Goal: Task Accomplishment & Management: Complete application form

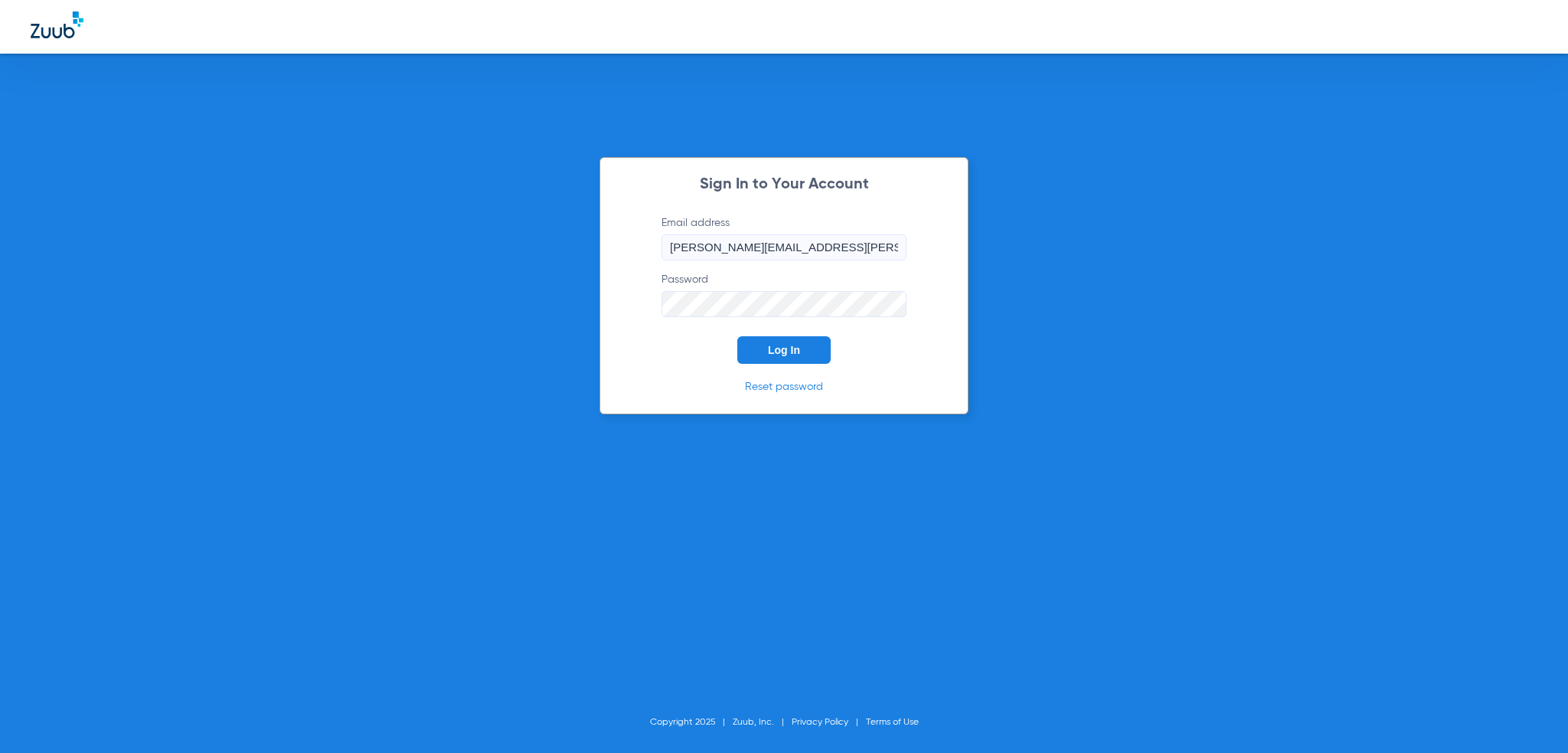
click at [766, 360] on button "Log In" at bounding box center [784, 350] width 93 height 28
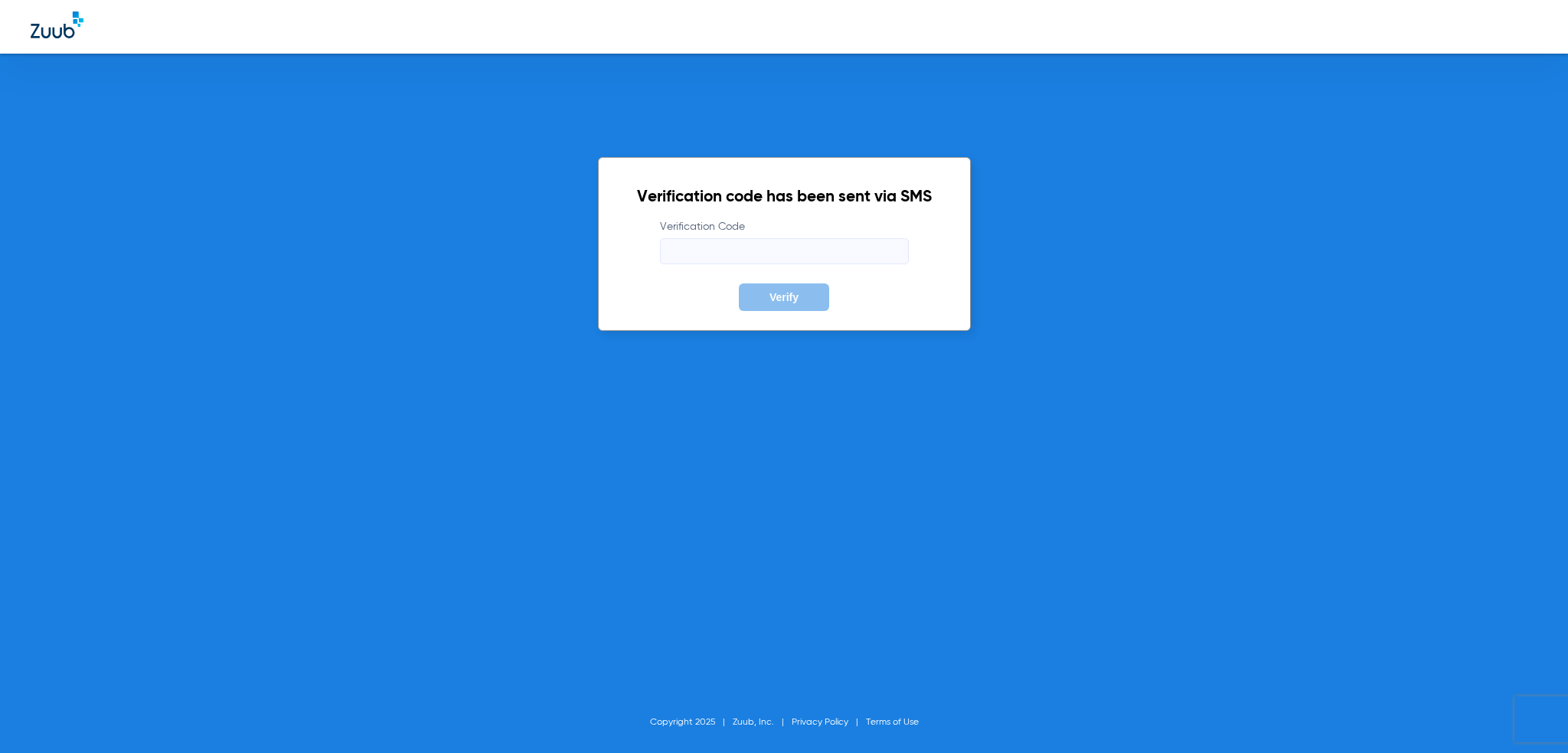
click at [808, 254] on input "Verification Code" at bounding box center [784, 251] width 249 height 26
type input "233474"
click at [739, 283] on button "Verify" at bounding box center [784, 297] width 90 height 28
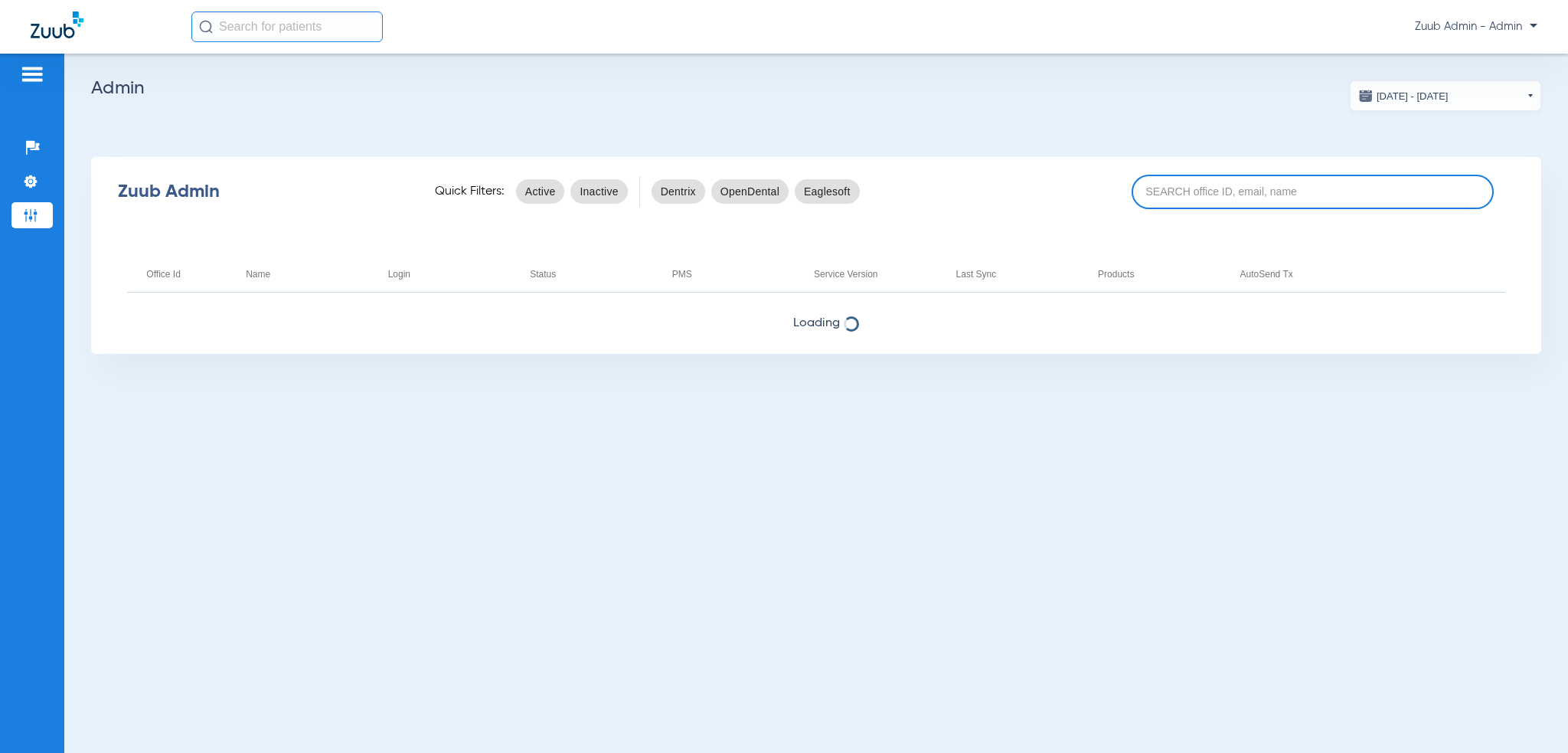
click at [1237, 196] on input at bounding box center [1313, 192] width 363 height 34
click at [1274, 201] on input "17" at bounding box center [1313, 192] width 363 height 34
paste input "007212"
type input "17007212"
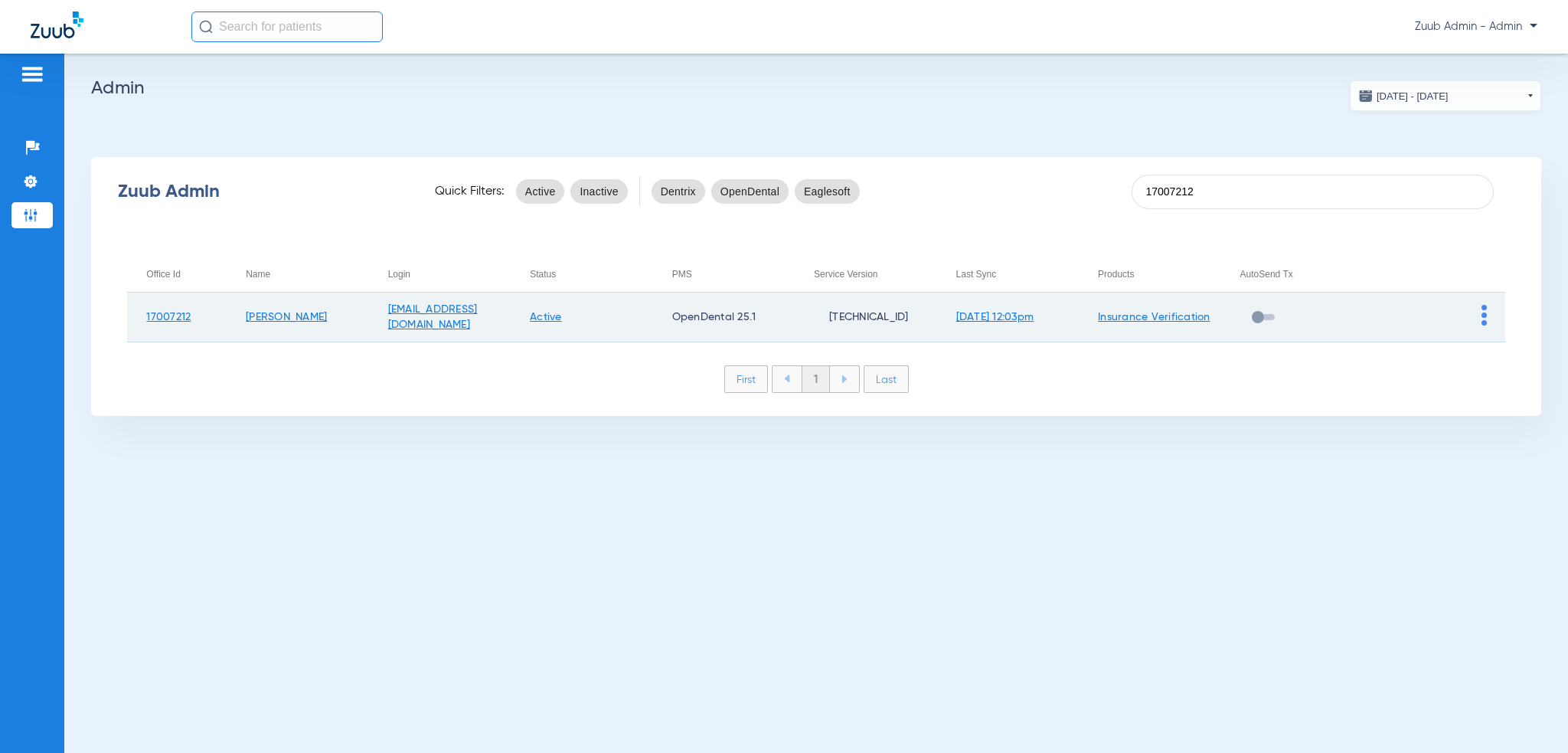
click at [1482, 318] on img at bounding box center [1484, 314] width 6 height 20
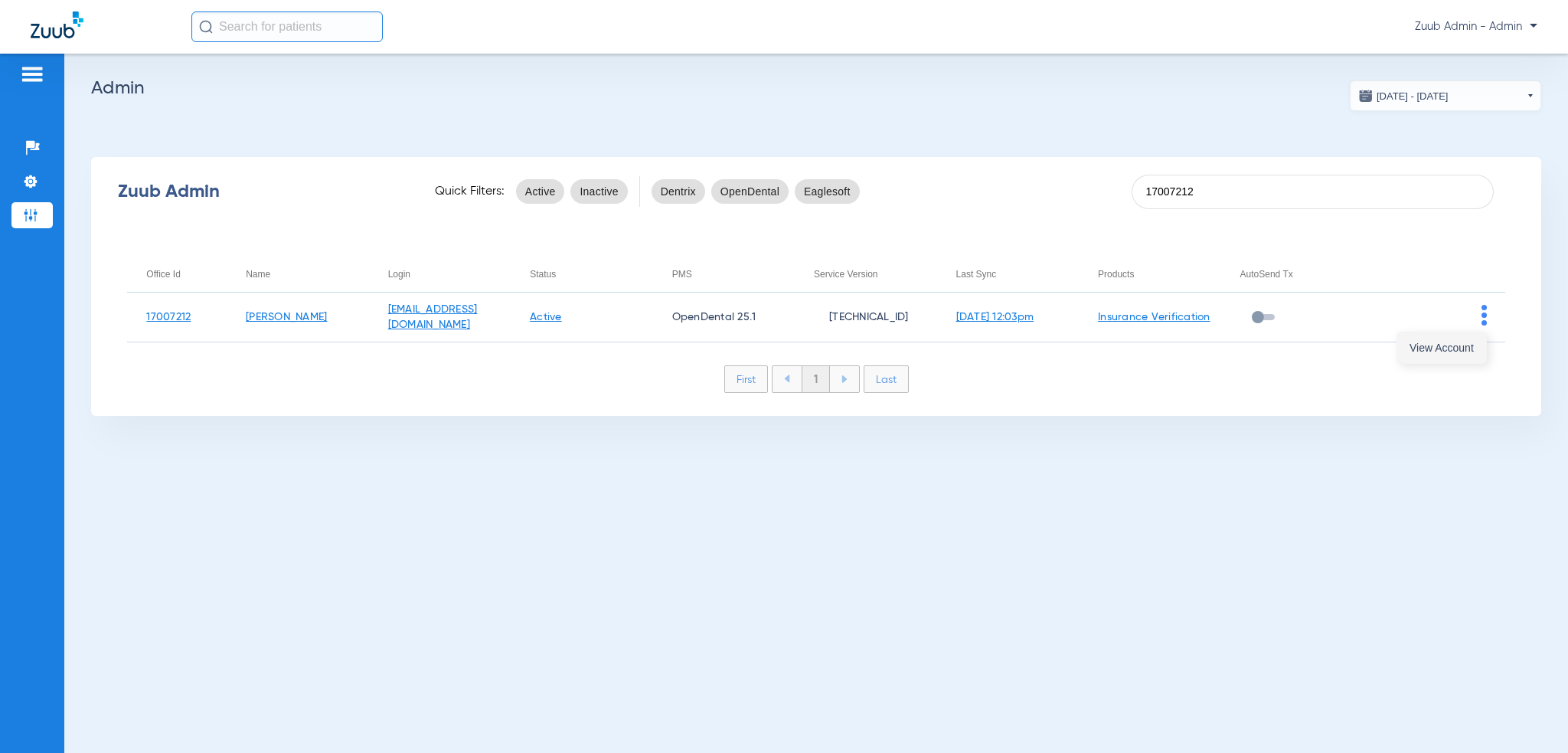
click at [1470, 334] on button "View Account" at bounding box center [1441, 347] width 89 height 30
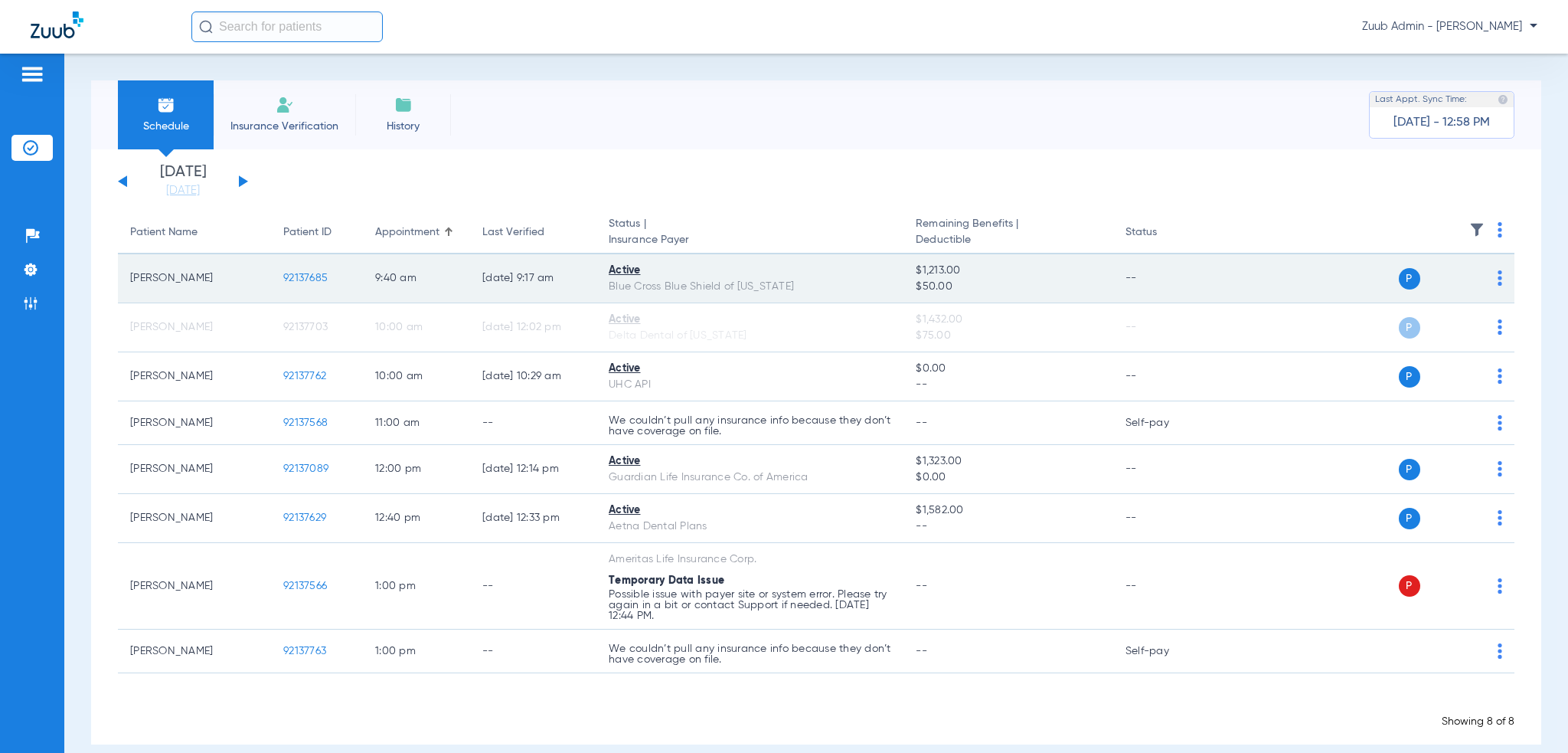
click at [309, 279] on span "92137685" at bounding box center [305, 277] width 44 height 11
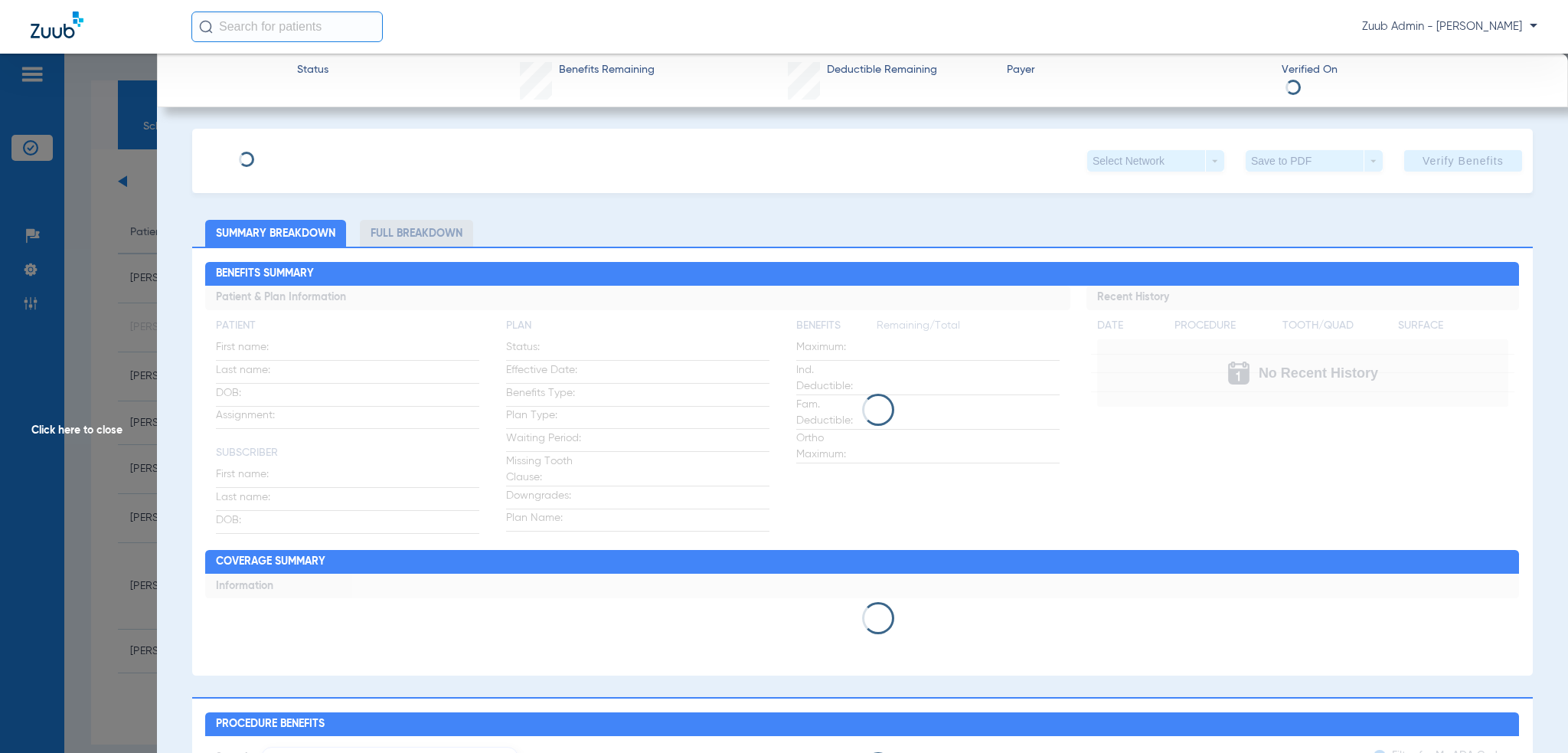
type input "[PERSON_NAME]"
type input "[DATE]"
type input "811198167"
type input "328074"
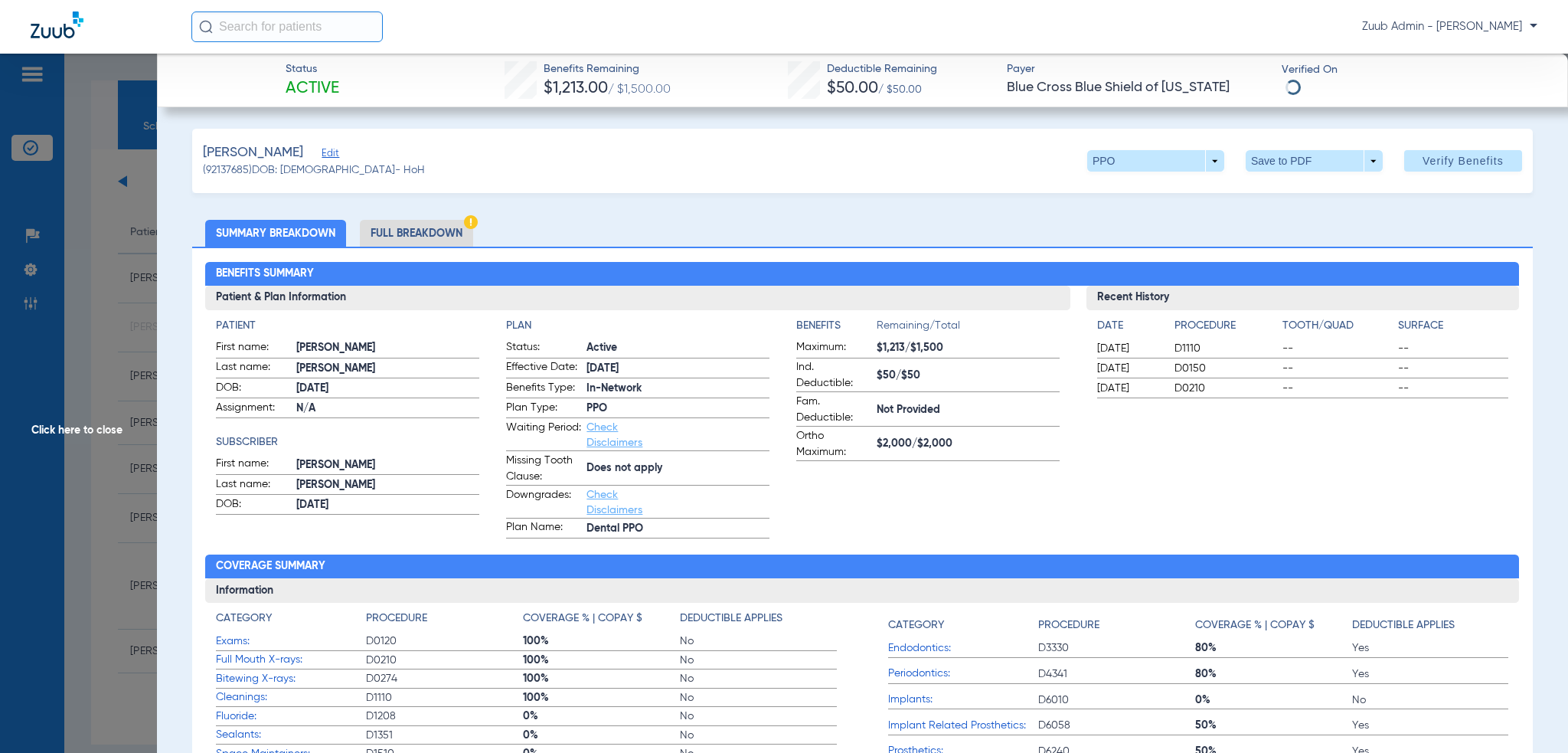
click at [335, 159] on span "Edit" at bounding box center [328, 156] width 14 height 15
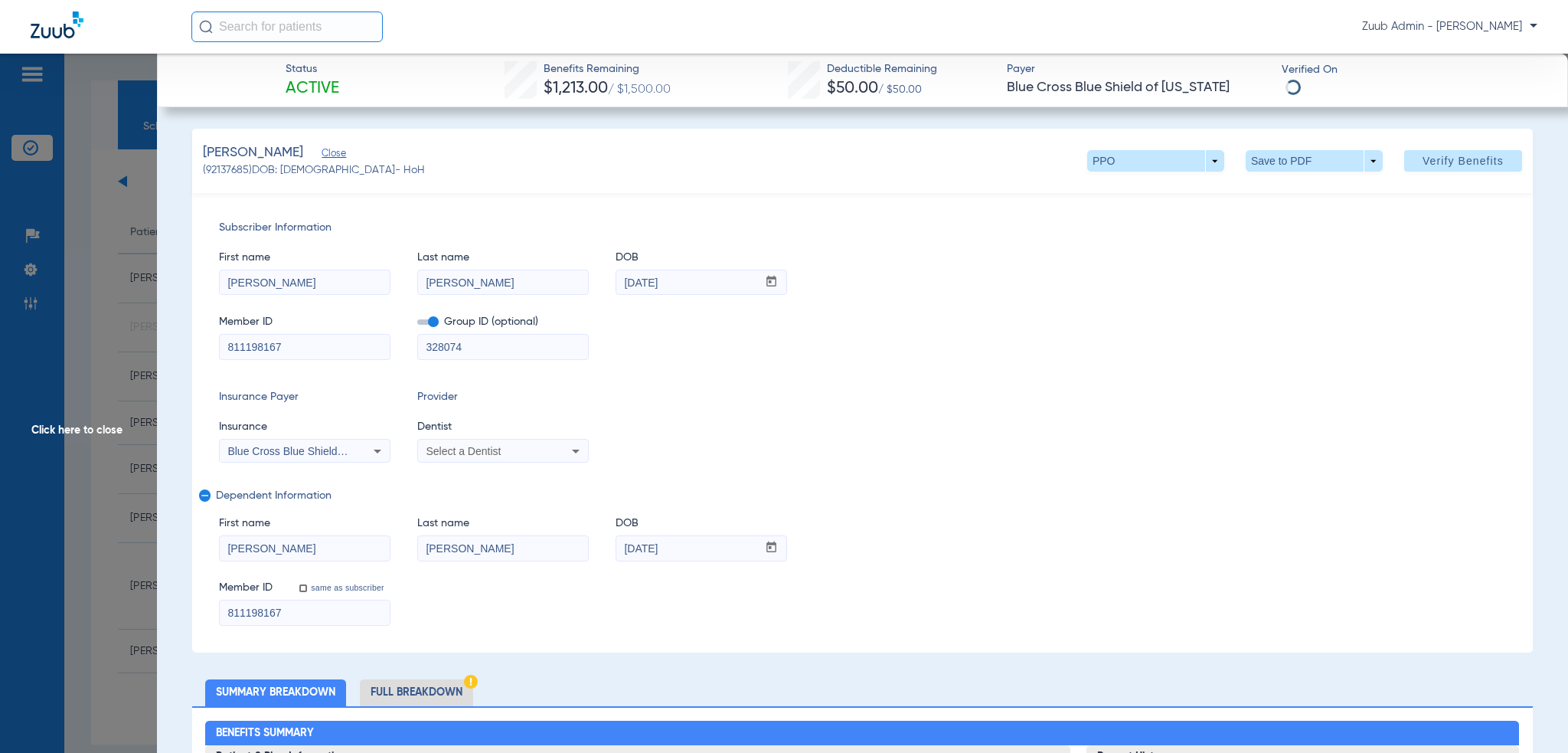
click at [456, 453] on span "Select a Dentist" at bounding box center [463, 451] width 75 height 12
click at [498, 498] on div "No Results" at bounding box center [546, 488] width 257 height 56
click at [488, 478] on input "dropdown search" at bounding box center [546, 476] width 257 height 31
click at [667, 422] on div at bounding box center [784, 376] width 1568 height 753
click at [543, 444] on div "Select a Dentist" at bounding box center [503, 451] width 170 height 18
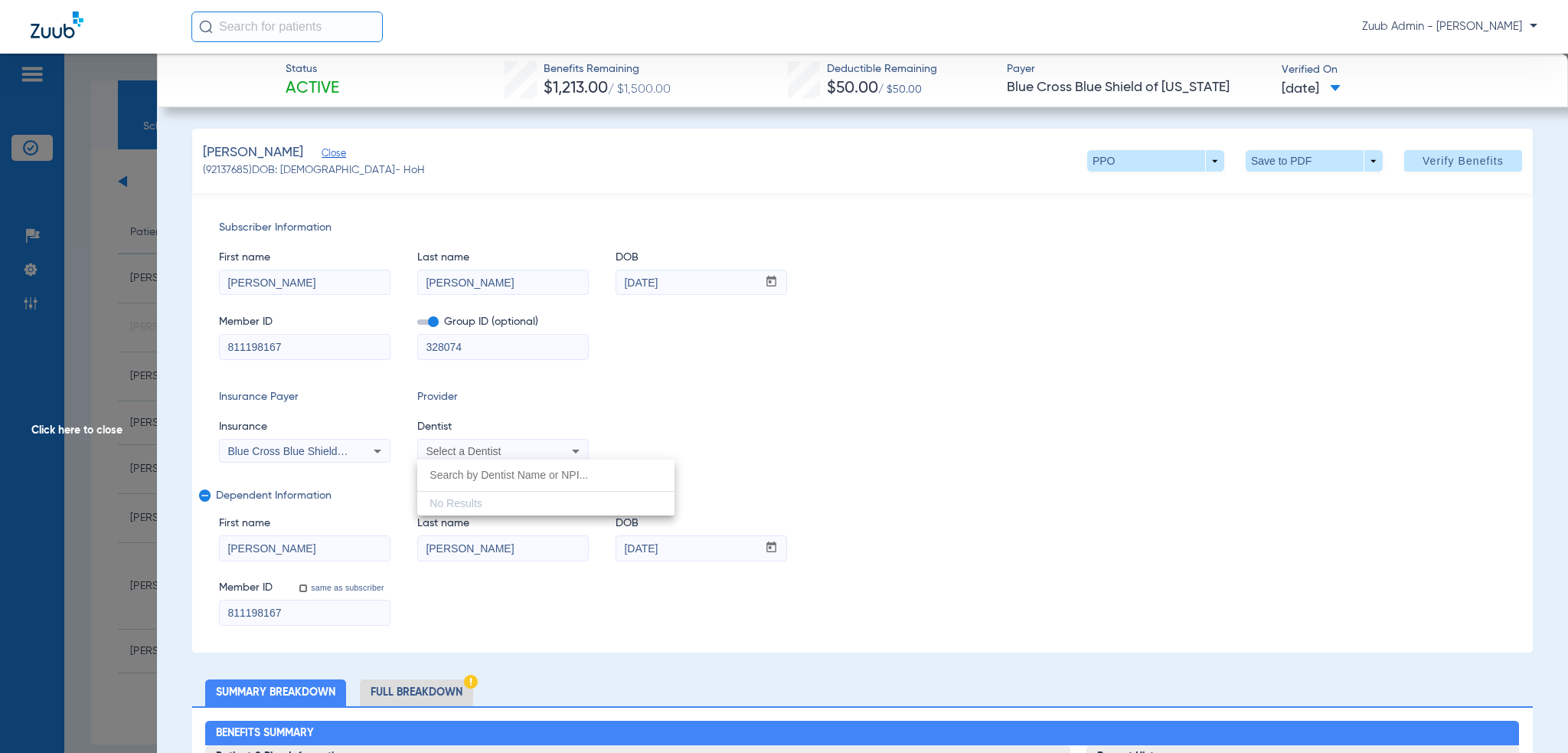
click at [658, 413] on div at bounding box center [784, 376] width 1568 height 753
click at [518, 452] on div "Select a Dentist" at bounding box center [487, 451] width 124 height 11
click at [513, 450] on div at bounding box center [784, 376] width 1568 height 753
click at [115, 342] on span "Click here to close" at bounding box center [79, 431] width 157 height 753
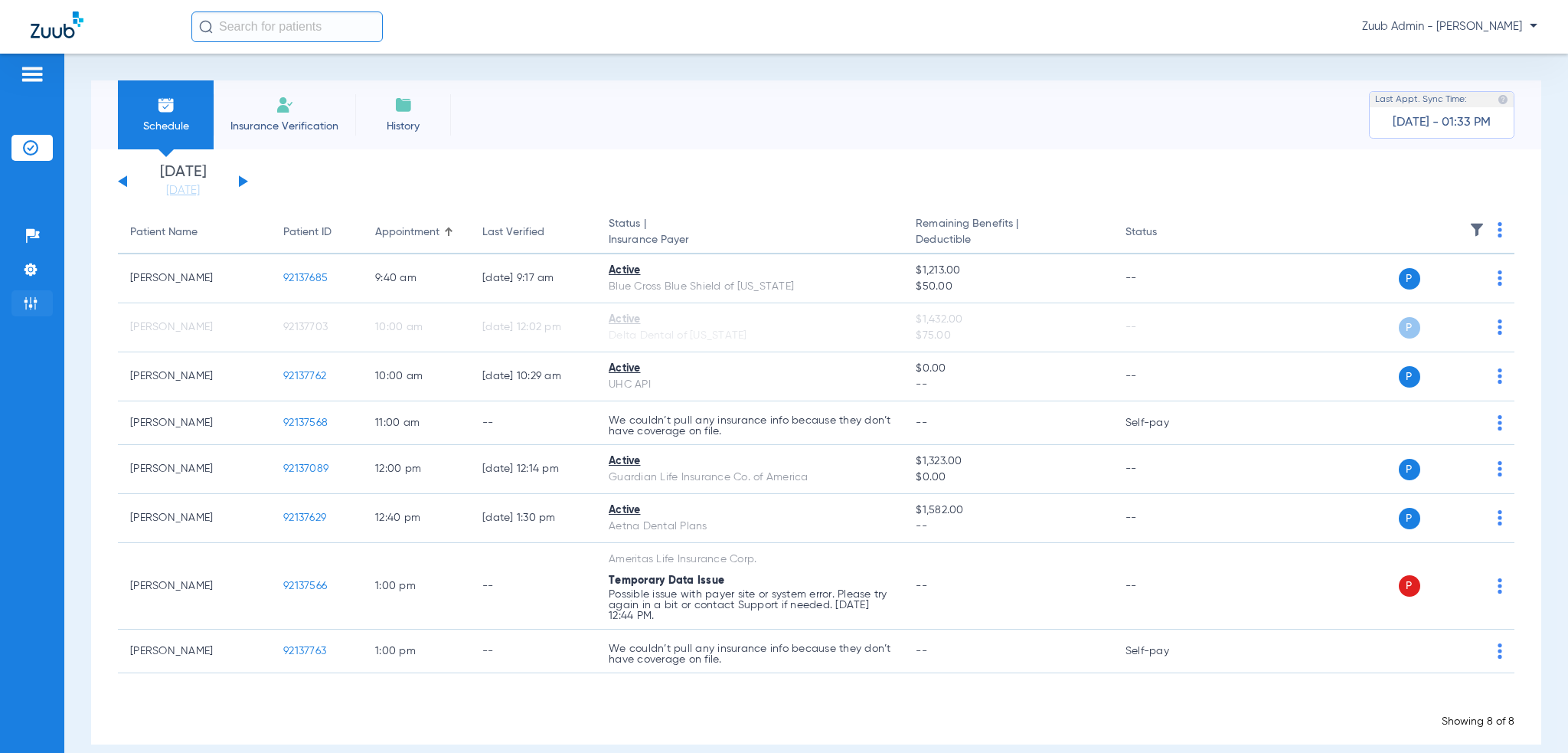
click at [34, 300] on img at bounding box center [30, 303] width 16 height 16
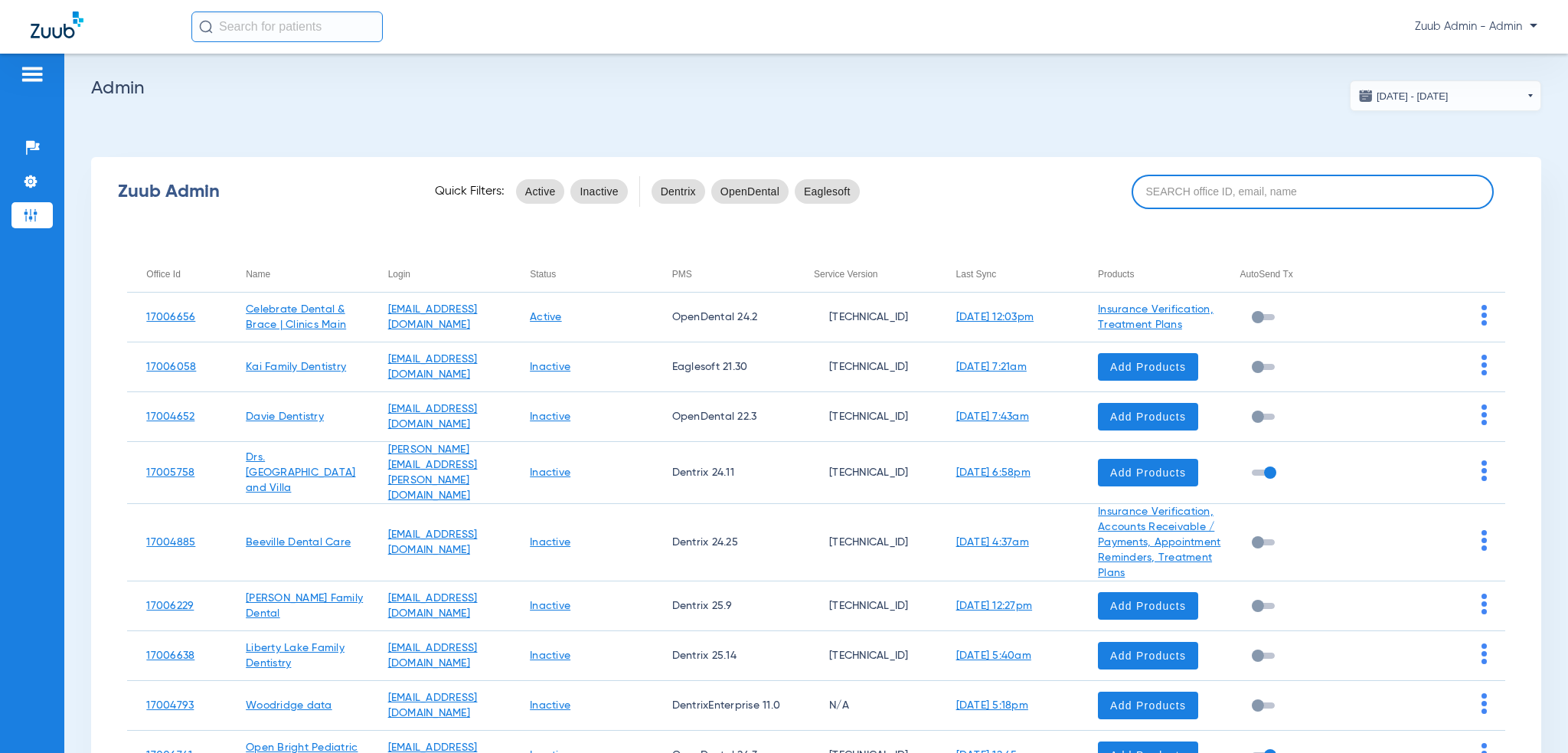
click at [1241, 187] on input at bounding box center [1313, 192] width 363 height 34
paste input "17007191"
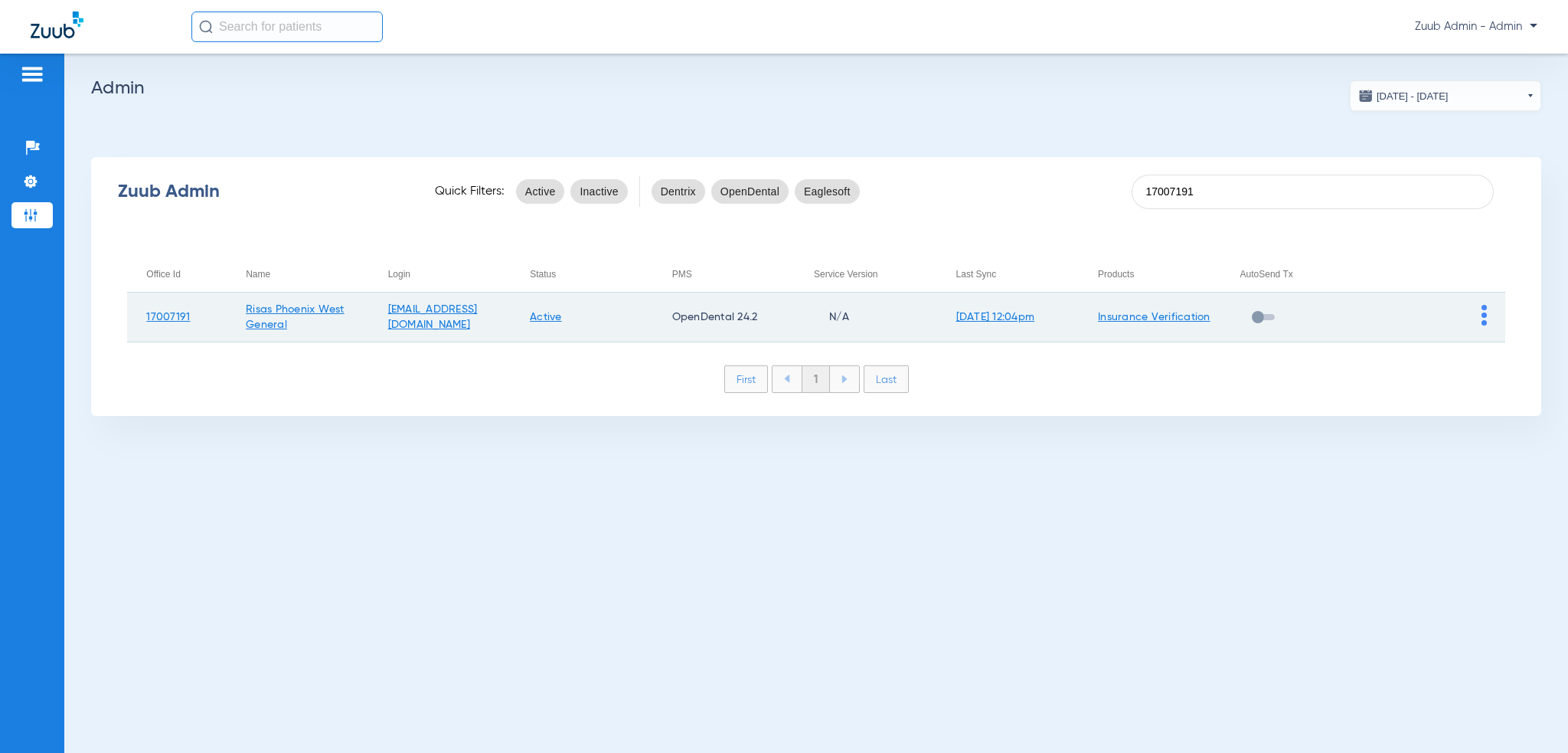
type input "17007191"
click at [1486, 317] on img at bounding box center [1484, 314] width 6 height 20
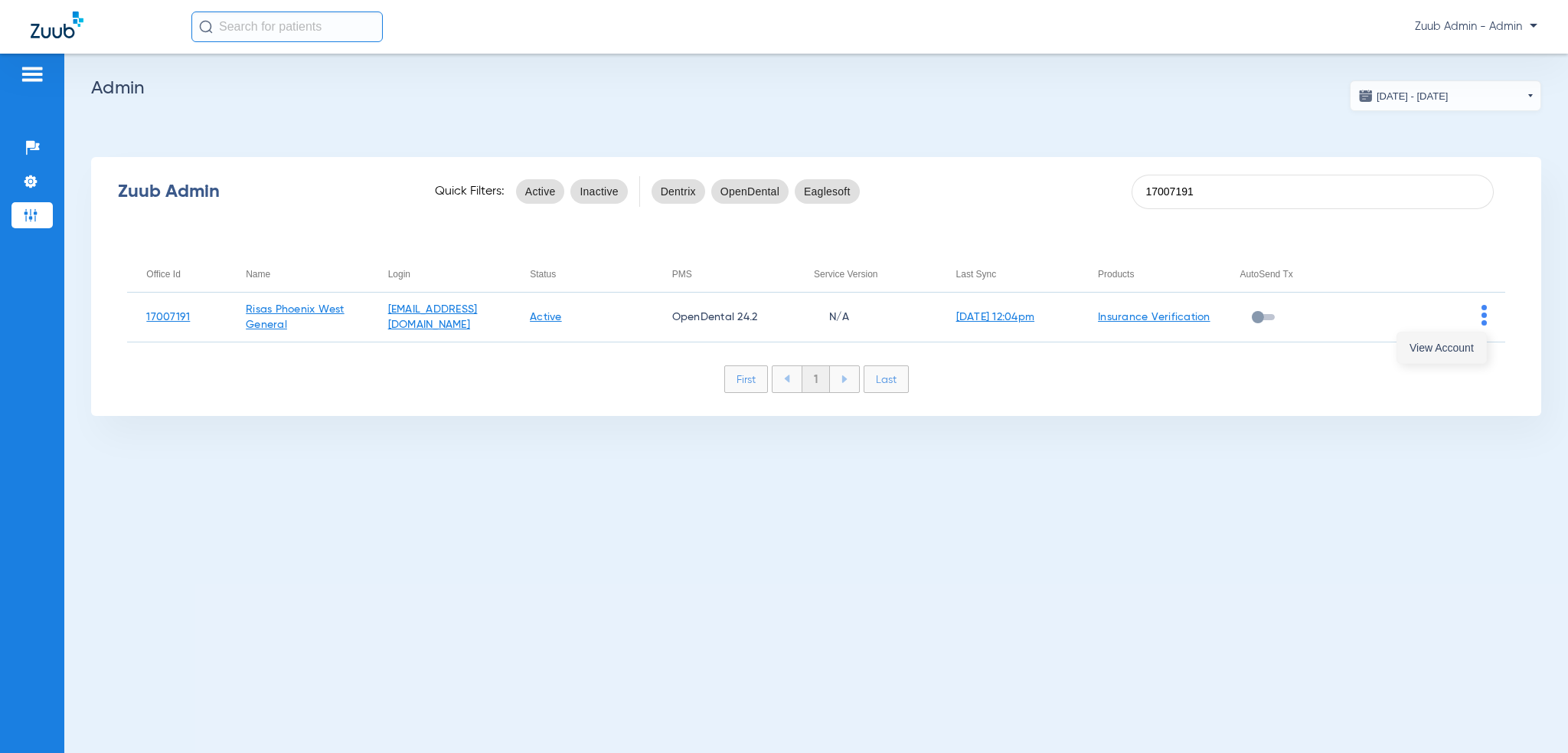
click at [1472, 350] on span "View Account" at bounding box center [1441, 347] width 65 height 11
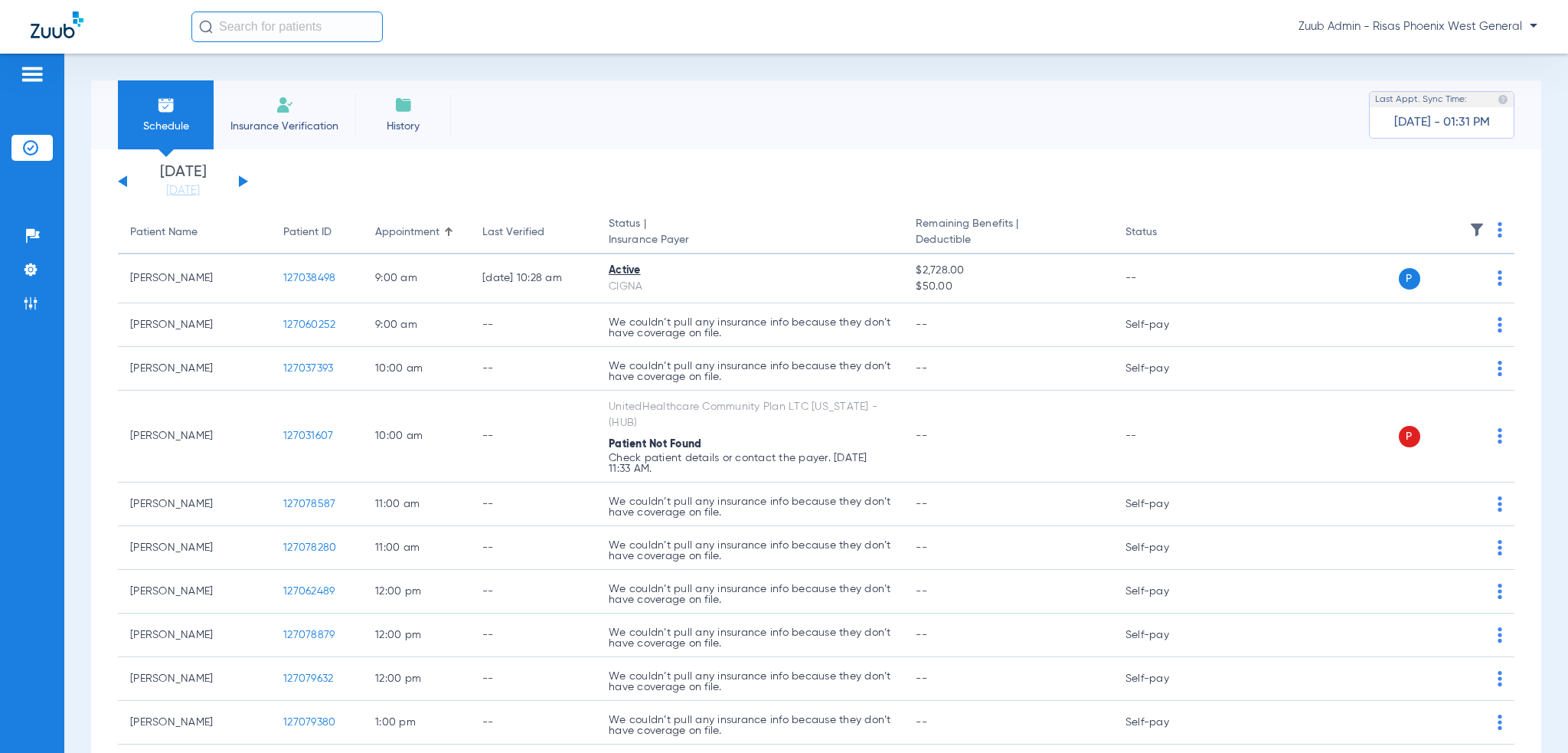
click at [255, 34] on input "text" at bounding box center [287, 26] width 191 height 30
paste input "17007191"
type input "17007191"
click at [316, 18] on input "text" at bounding box center [287, 26] width 191 height 30
paste input "127069504"
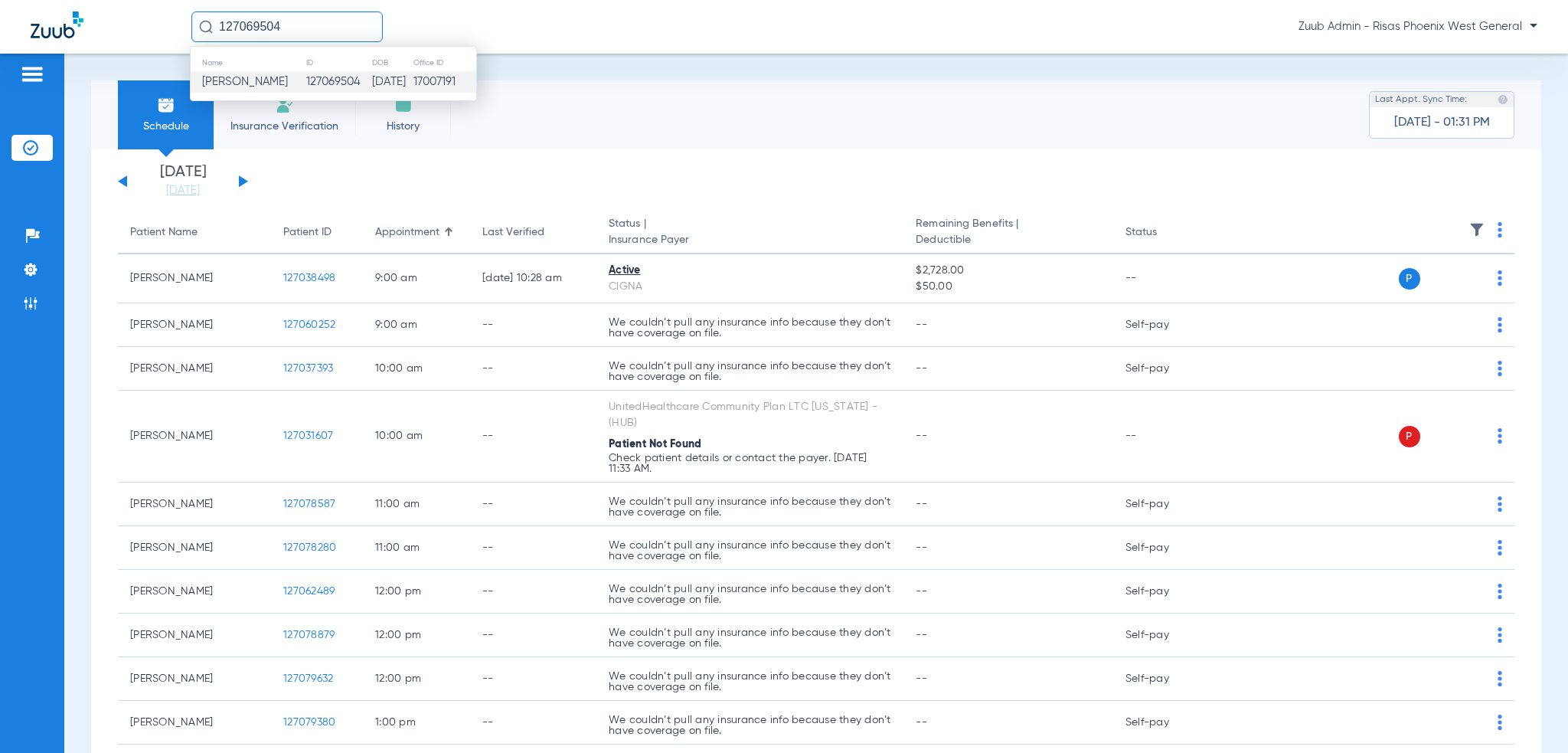
type input "127069504"
click at [323, 83] on td "127069504" at bounding box center [338, 82] width 65 height 21
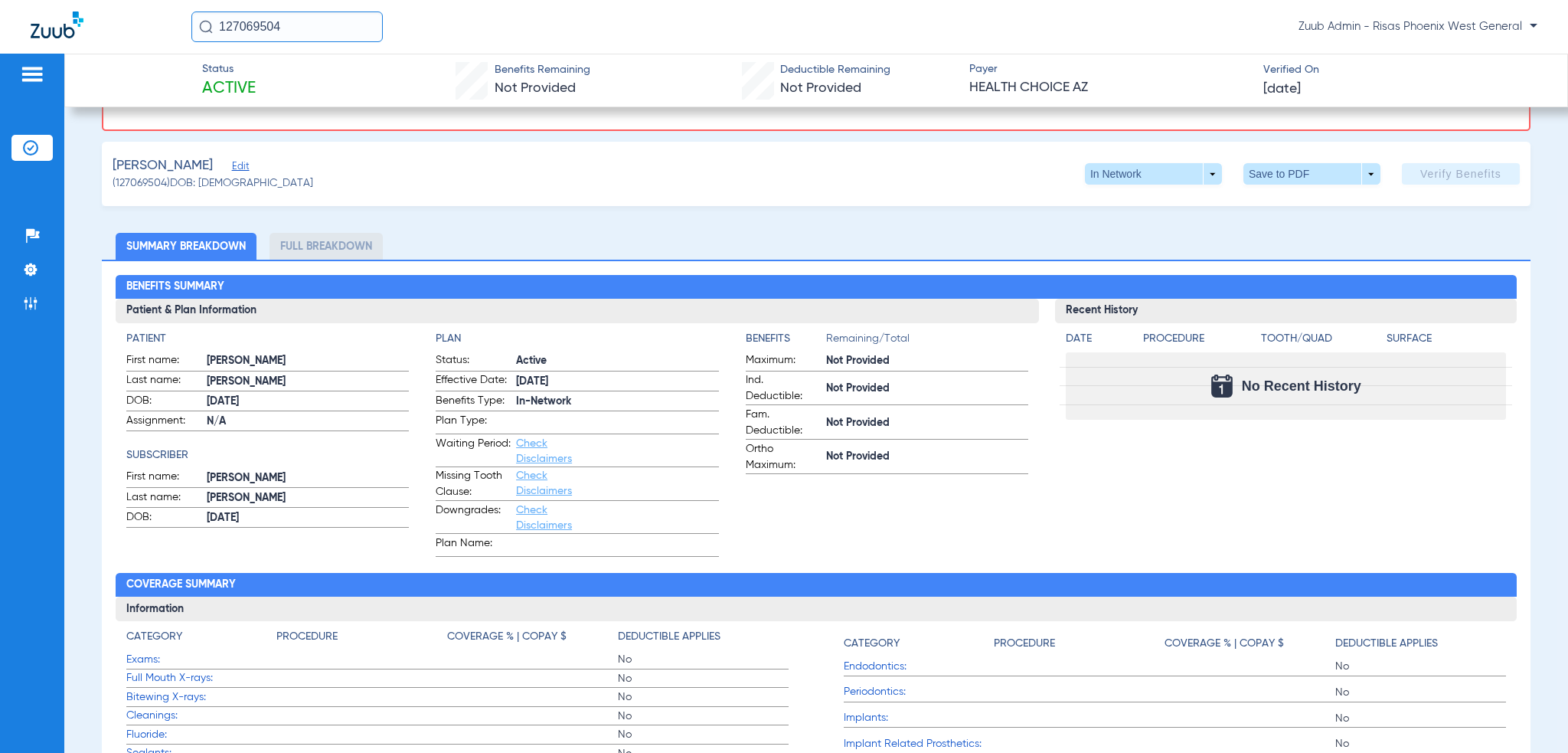
scroll to position [77, 0]
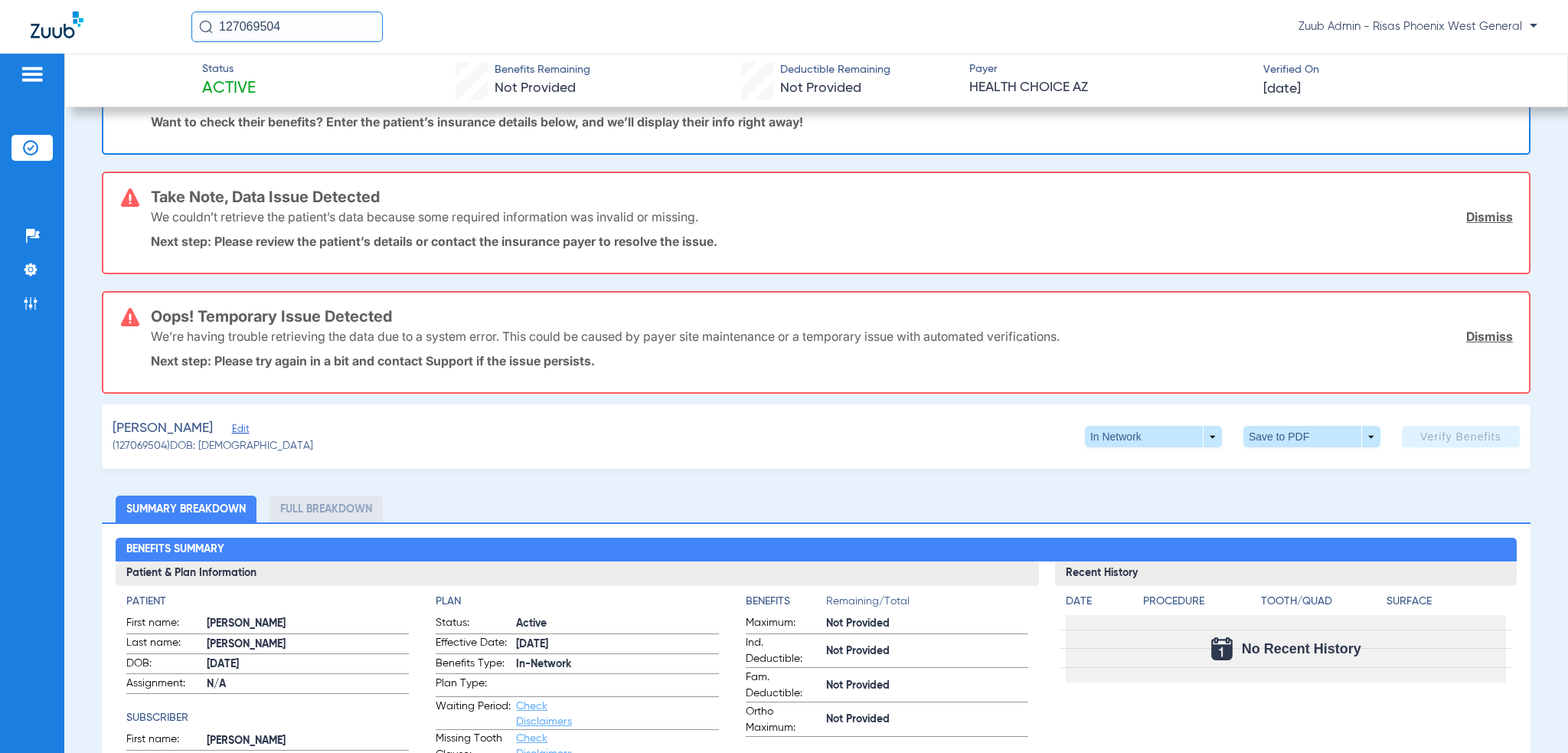
click at [232, 428] on span "Edit" at bounding box center [239, 431] width 14 height 15
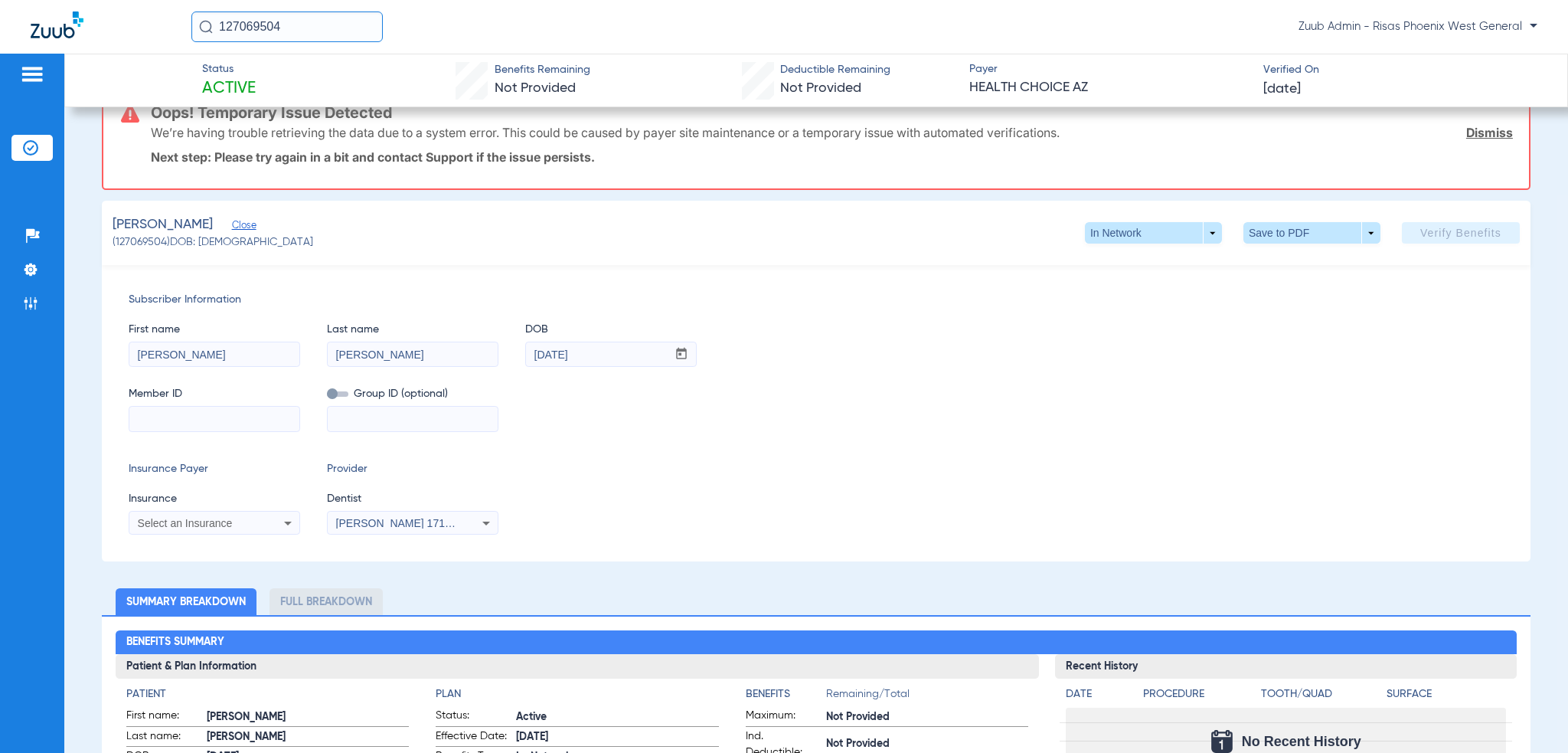
scroll to position [383, 0]
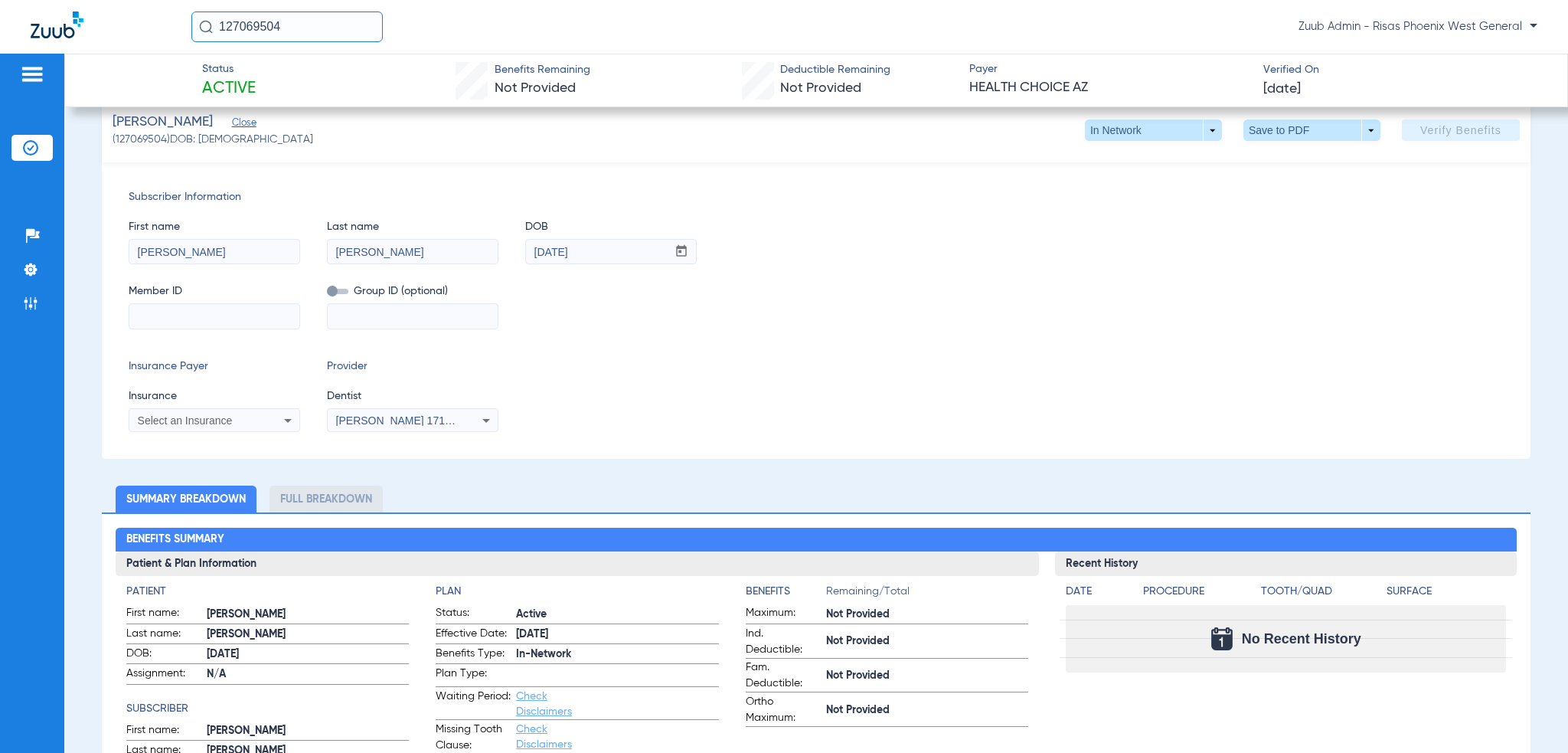
click at [233, 421] on div "Select an Insurance" at bounding box center [199, 420] width 124 height 11
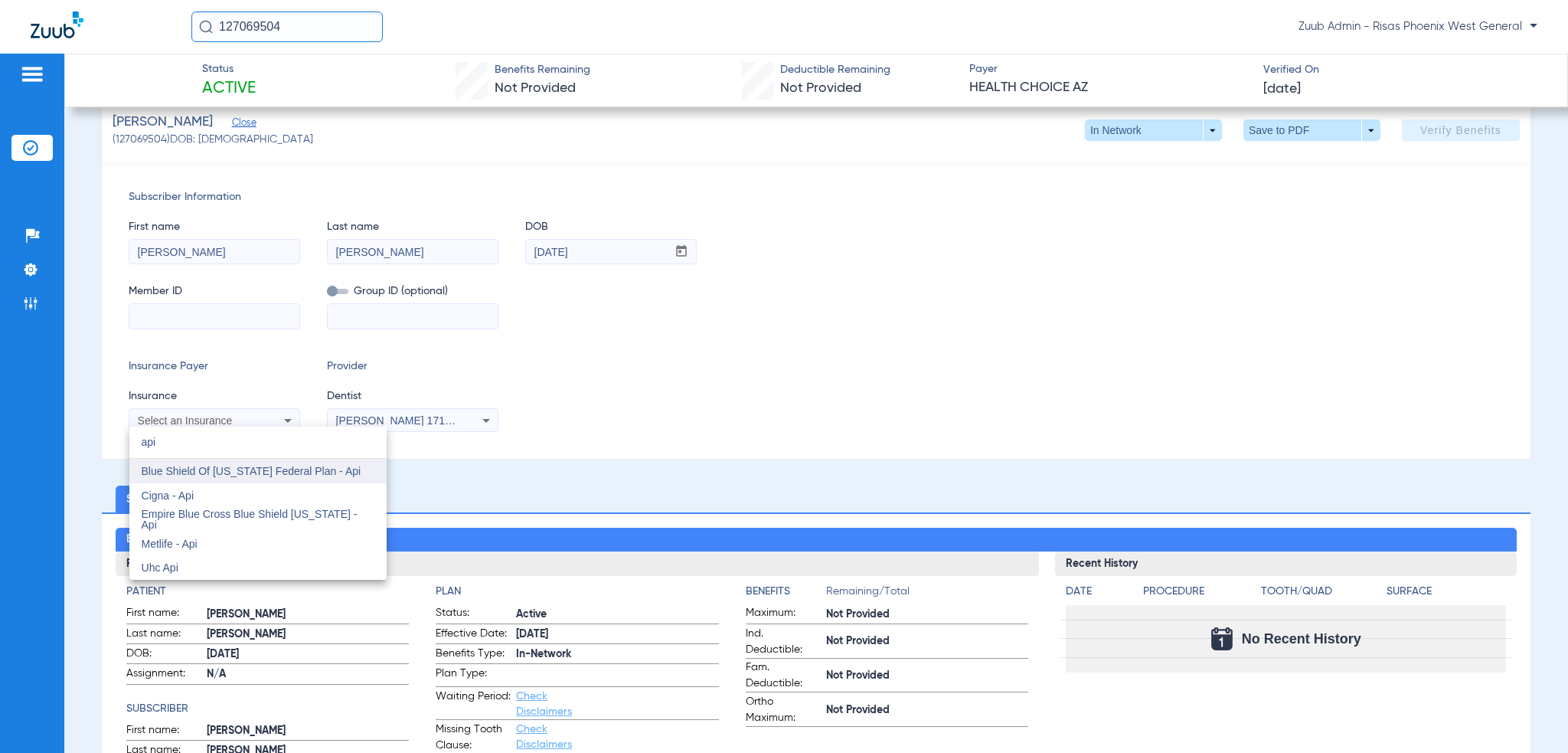
type input "api"
click at [284, 461] on mat-option "Blue Shield Of [US_STATE] Federal Plan - Api" at bounding box center [258, 471] width 257 height 25
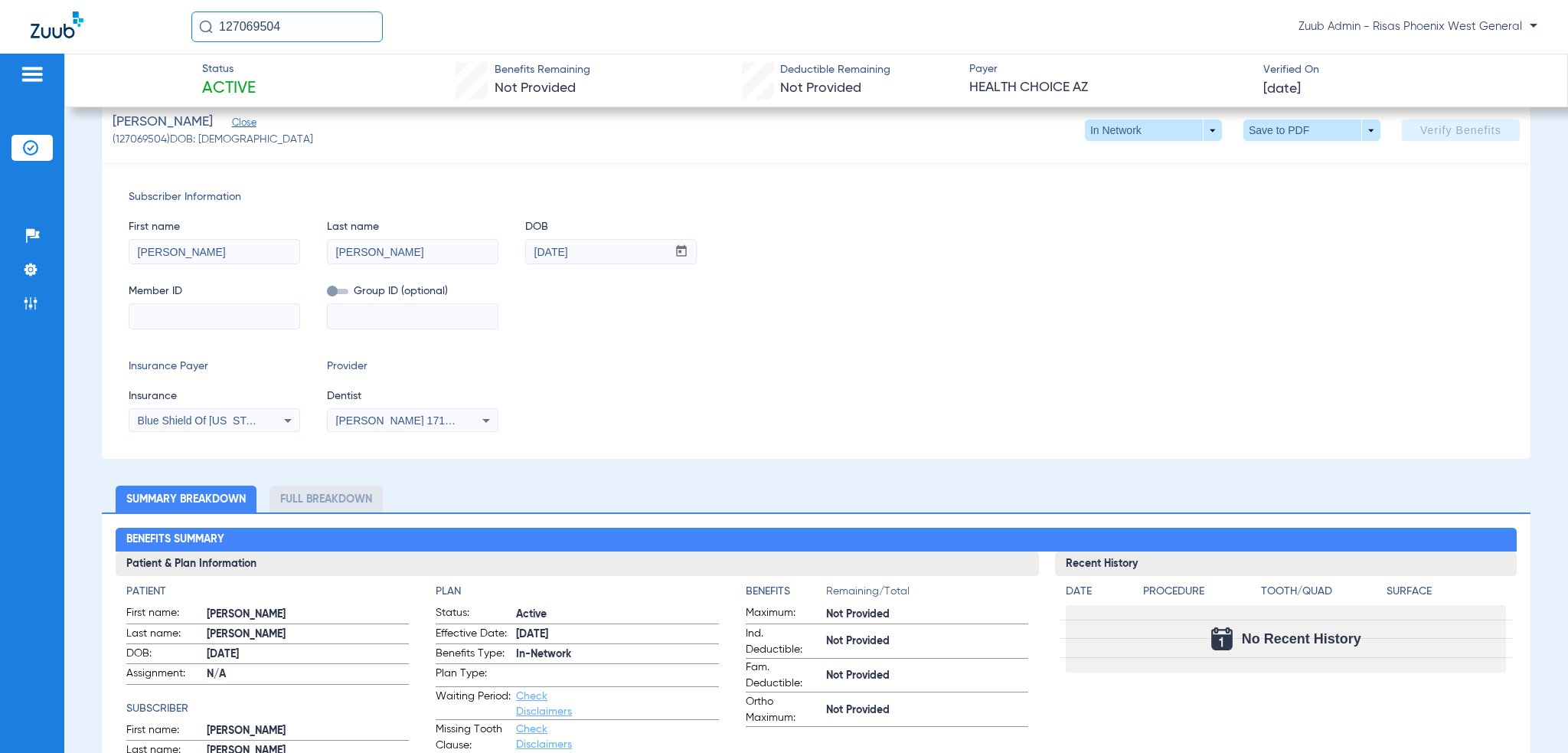
click at [236, 304] on input at bounding box center [214, 317] width 170 height 25
paste input "HCIA53301117"
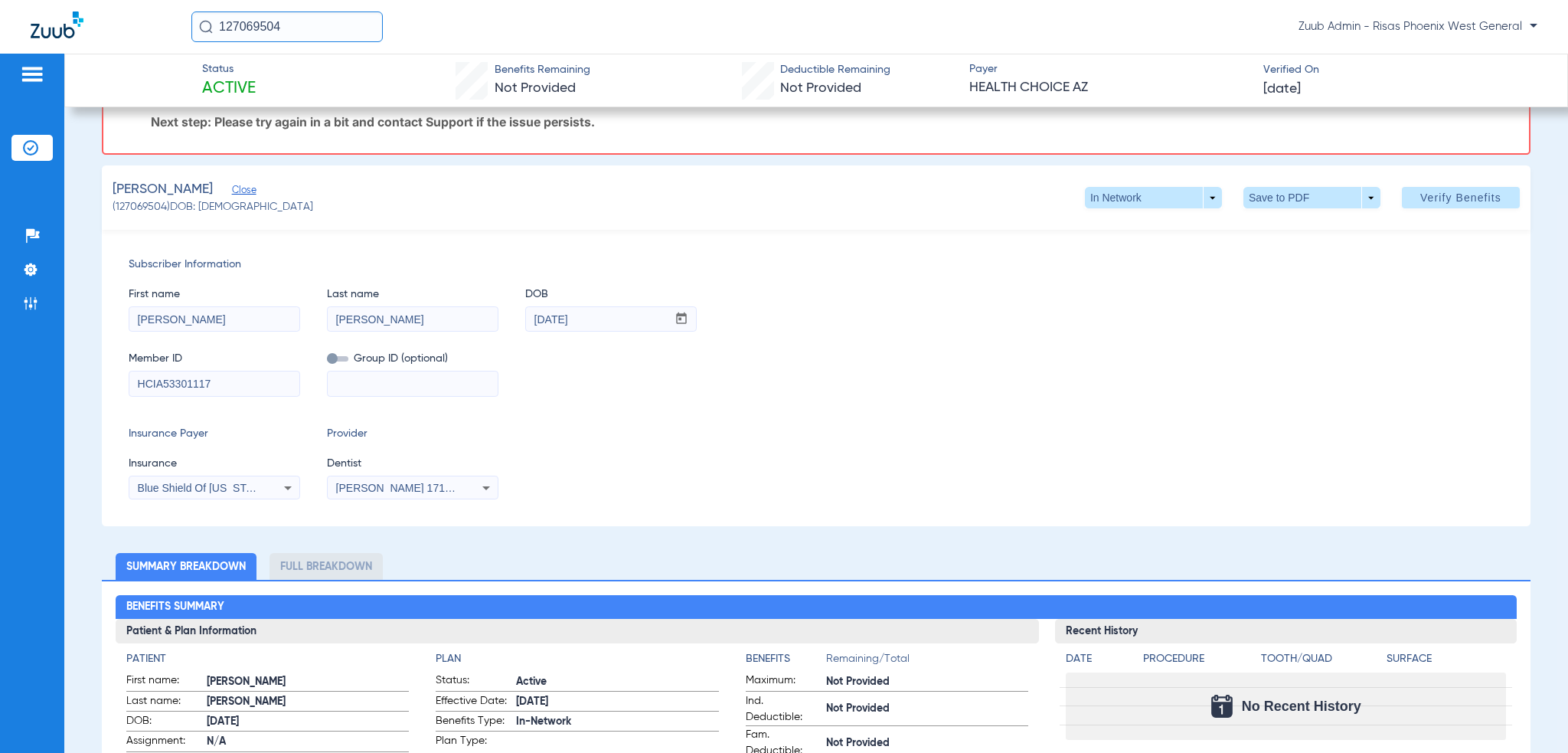
scroll to position [187, 0]
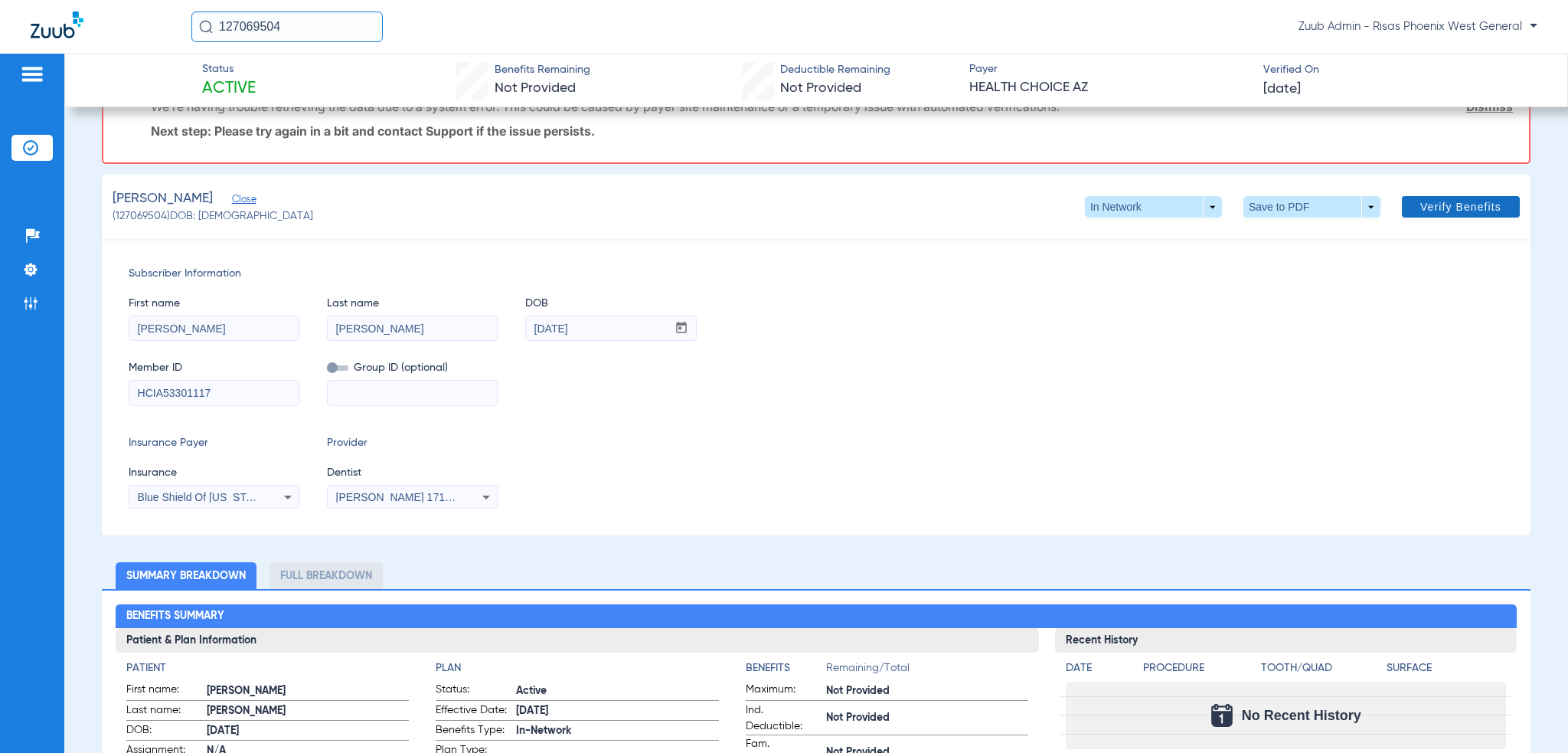
type input "HCIA53301117"
click at [1462, 210] on button "Verify Benefits" at bounding box center [1461, 207] width 118 height 21
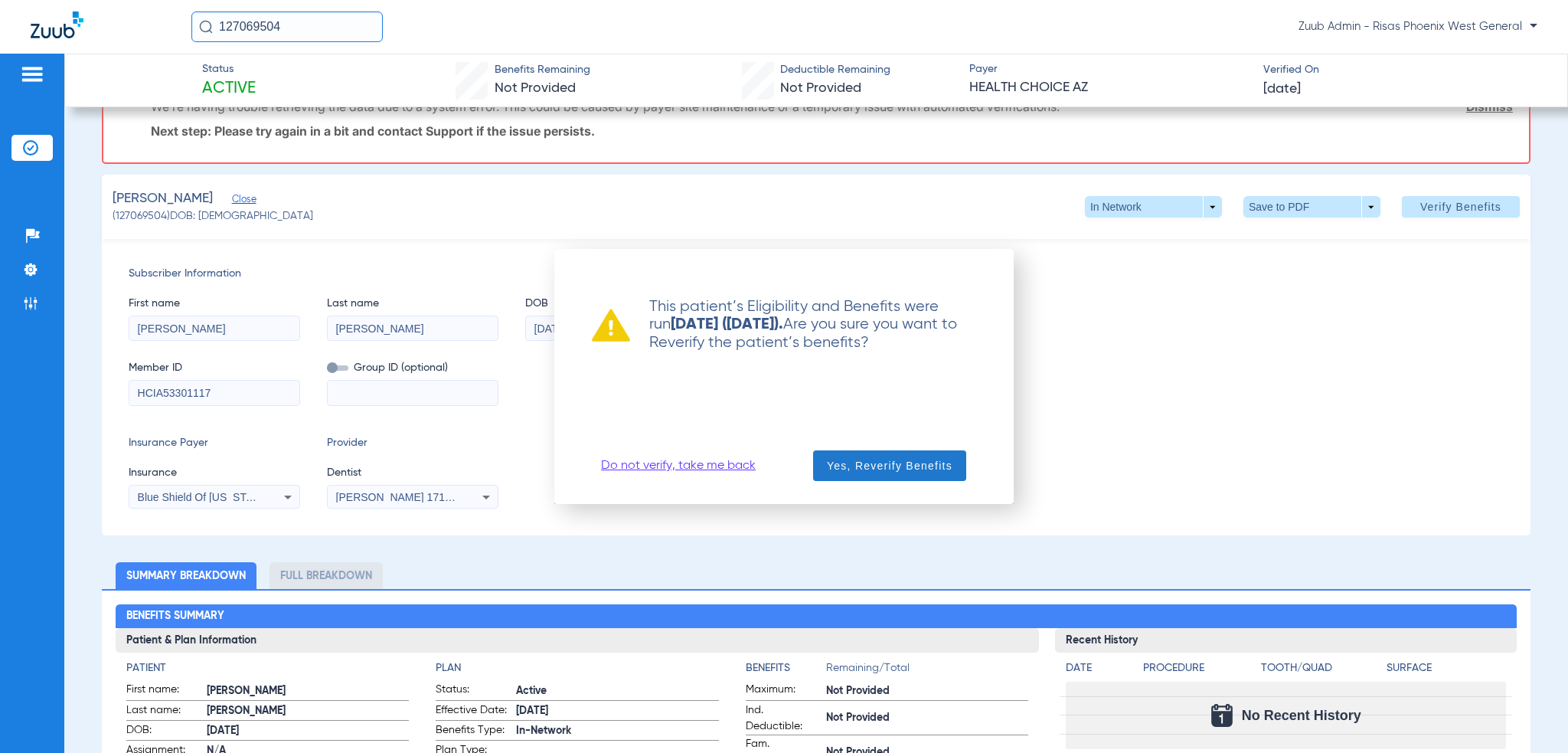
click at [910, 462] on span "Yes, Reverify Benefits" at bounding box center [889, 466] width 125 height 16
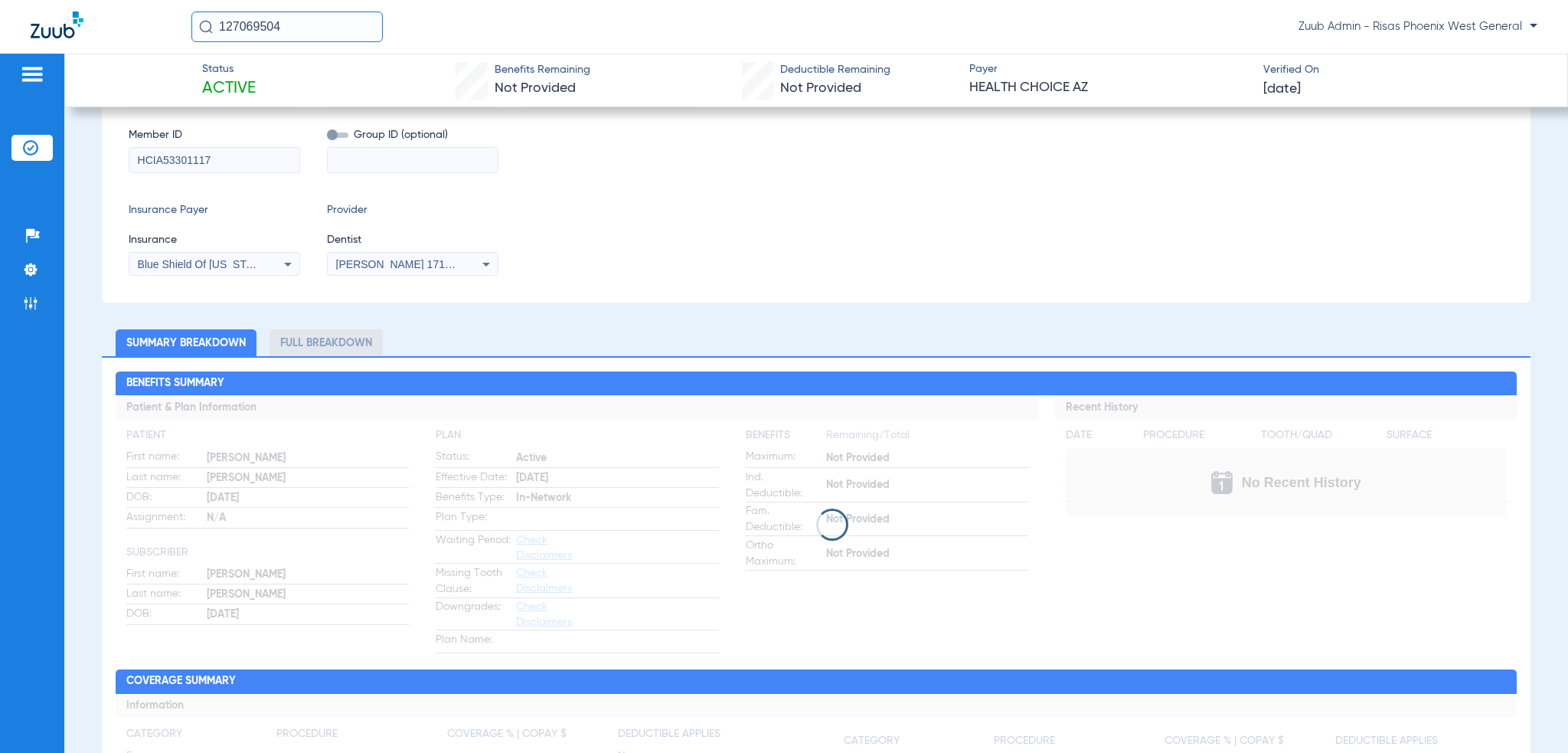
scroll to position [0, 0]
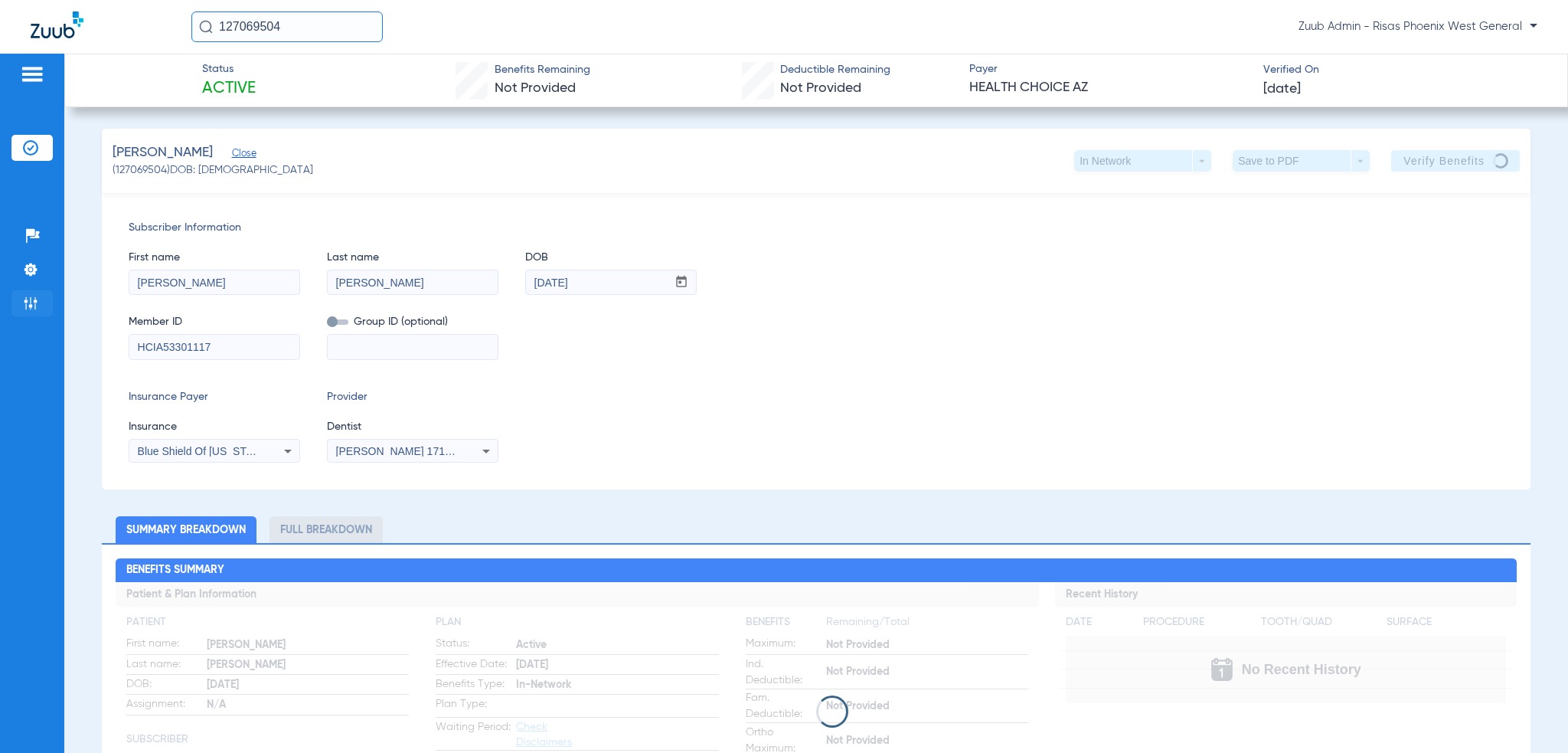
click at [40, 308] on li "Admin" at bounding box center [32, 304] width 42 height 26
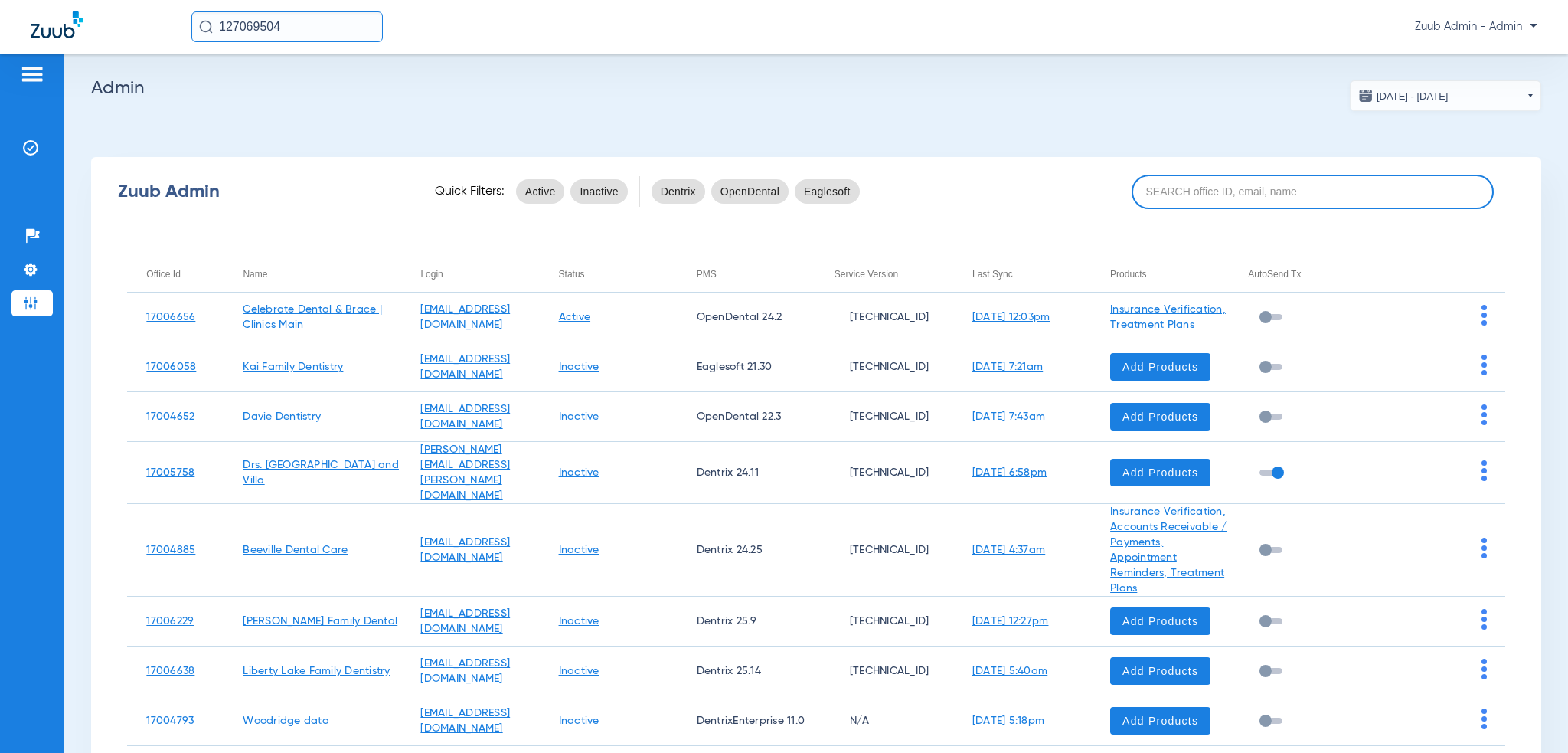
click at [1152, 206] on div "Zuub Admin Quick Filters: Active Inactive Dentrix OpenDental Eaglesoft" at bounding box center [815, 192] width 1450 height 61
click at [1157, 196] on input at bounding box center [1313, 192] width 363 height 34
paste input "17006621"
click at [1157, 187] on input "17006621" at bounding box center [1313, 192] width 363 height 34
paste input "17006621"
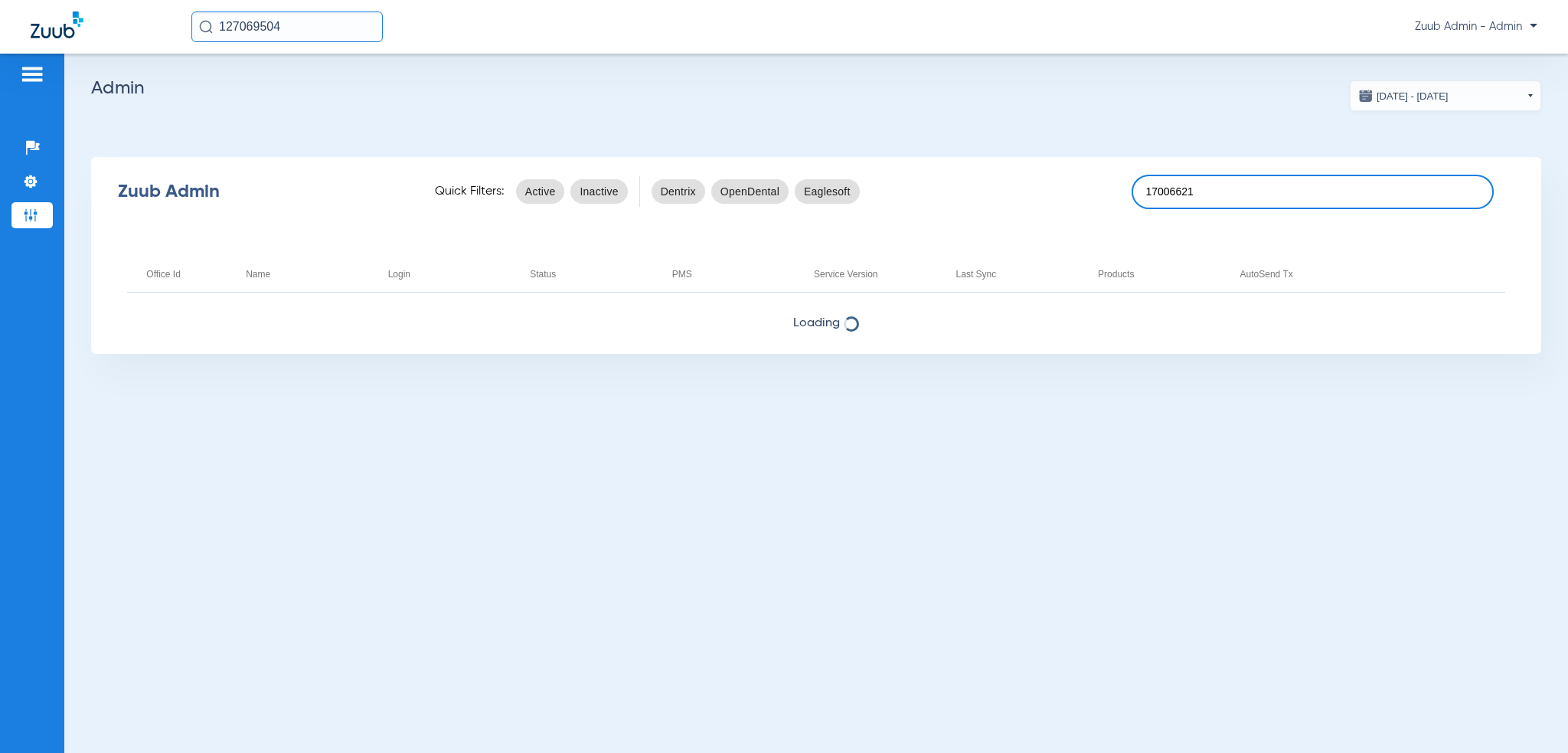
paste input "17006621"
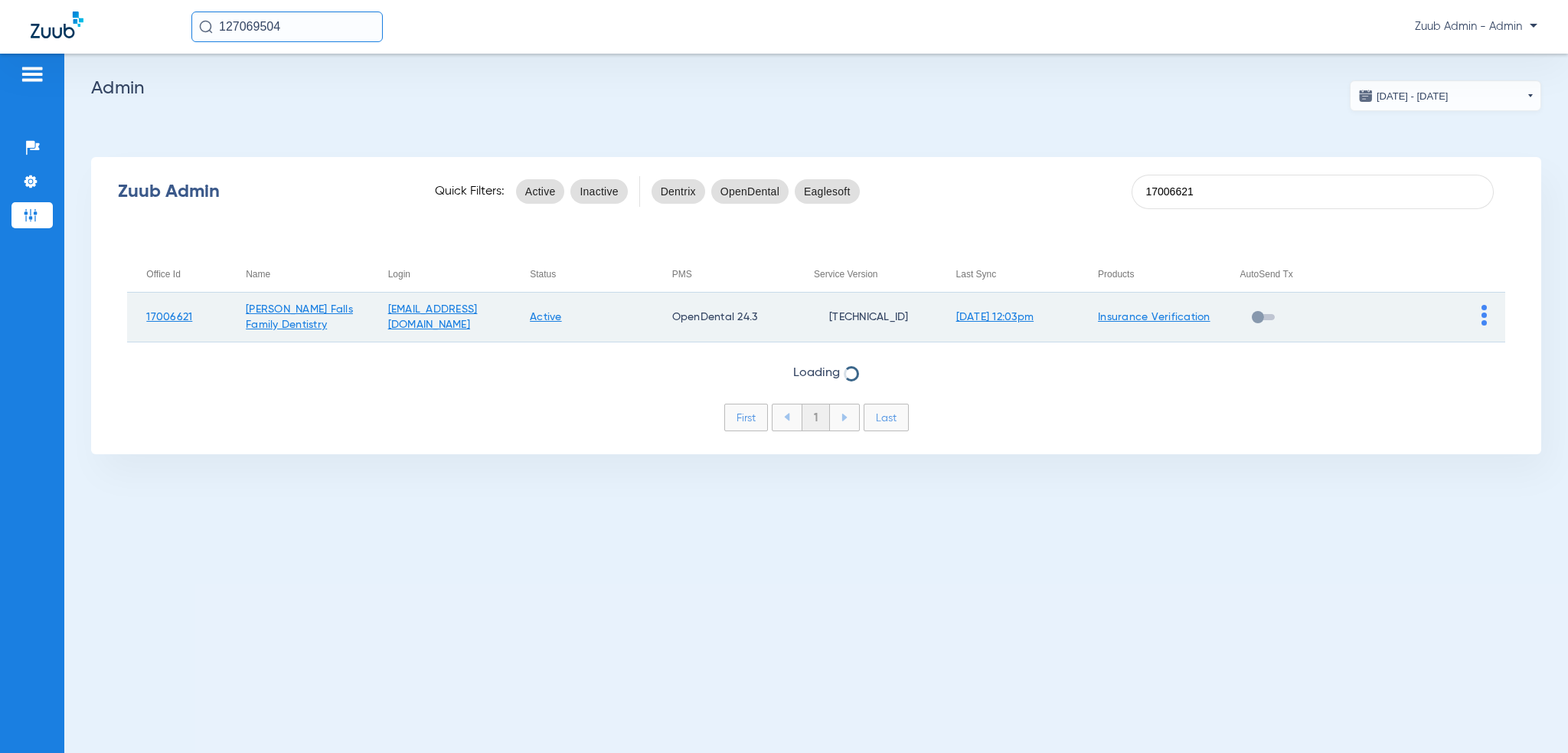
type input "17006621"
click at [1490, 309] on td at bounding box center [1434, 318] width 142 height 50
click at [1485, 313] on img at bounding box center [1484, 314] width 6 height 20
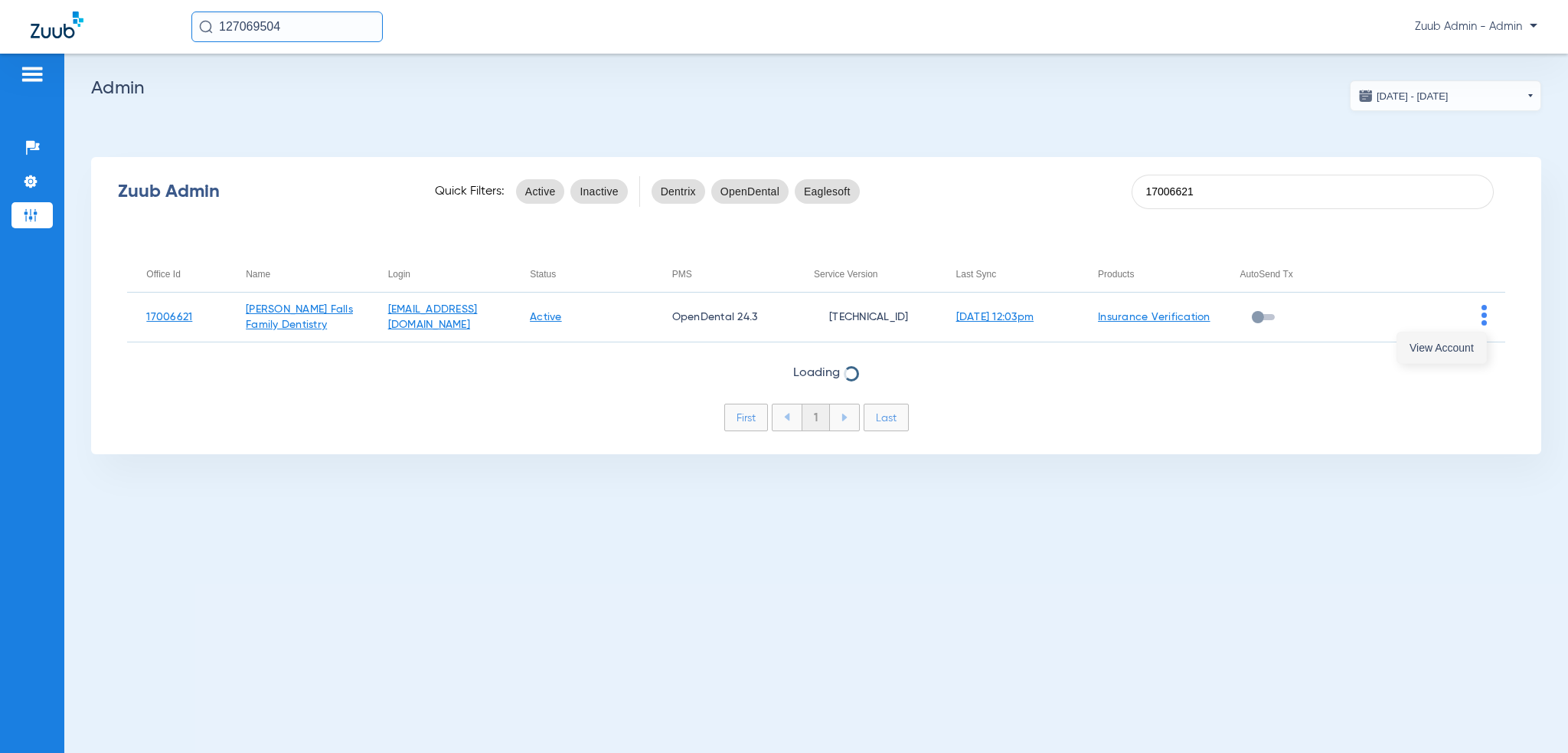
click at [1480, 342] on button "View Account" at bounding box center [1441, 347] width 89 height 30
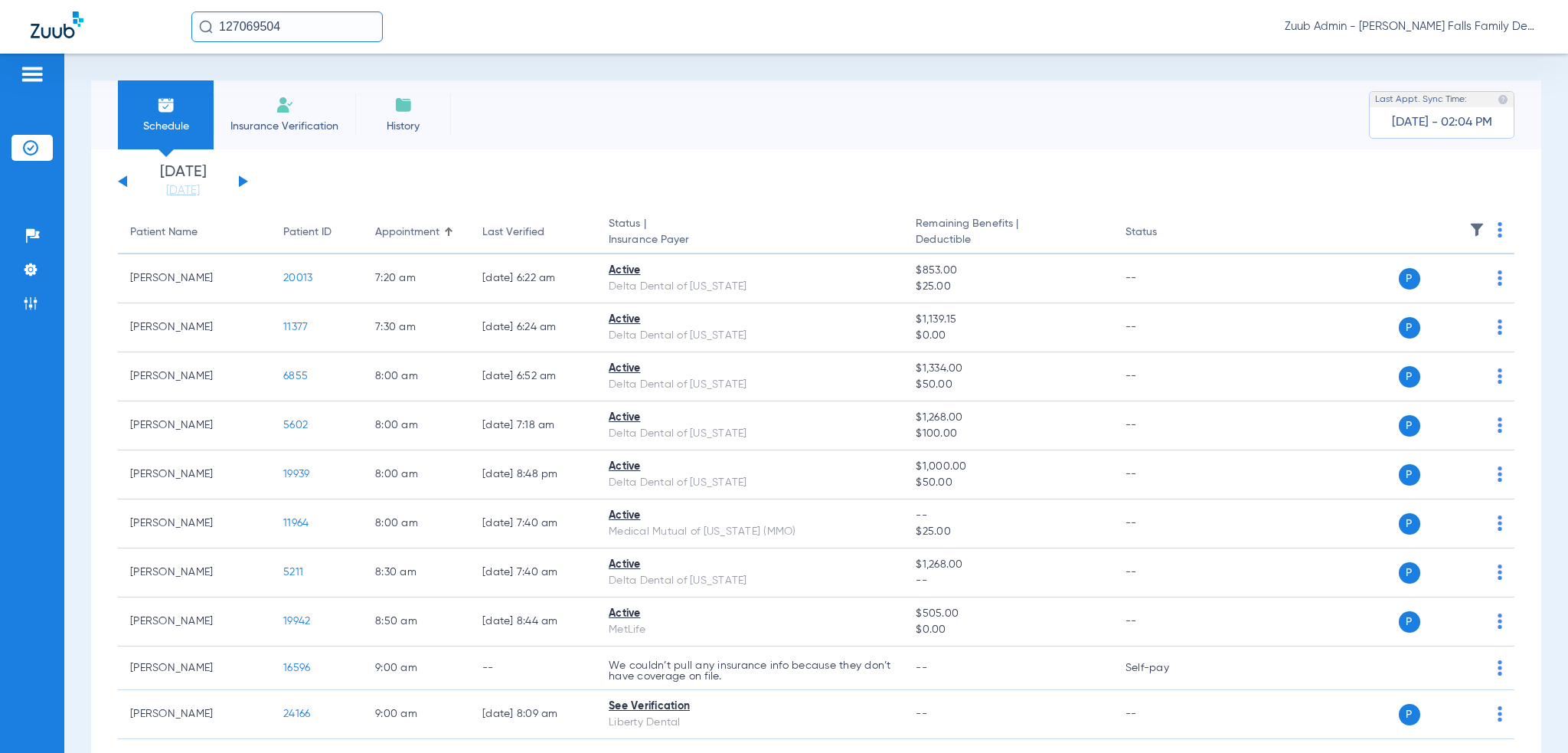
click at [281, 33] on input "127069504" at bounding box center [287, 26] width 191 height 30
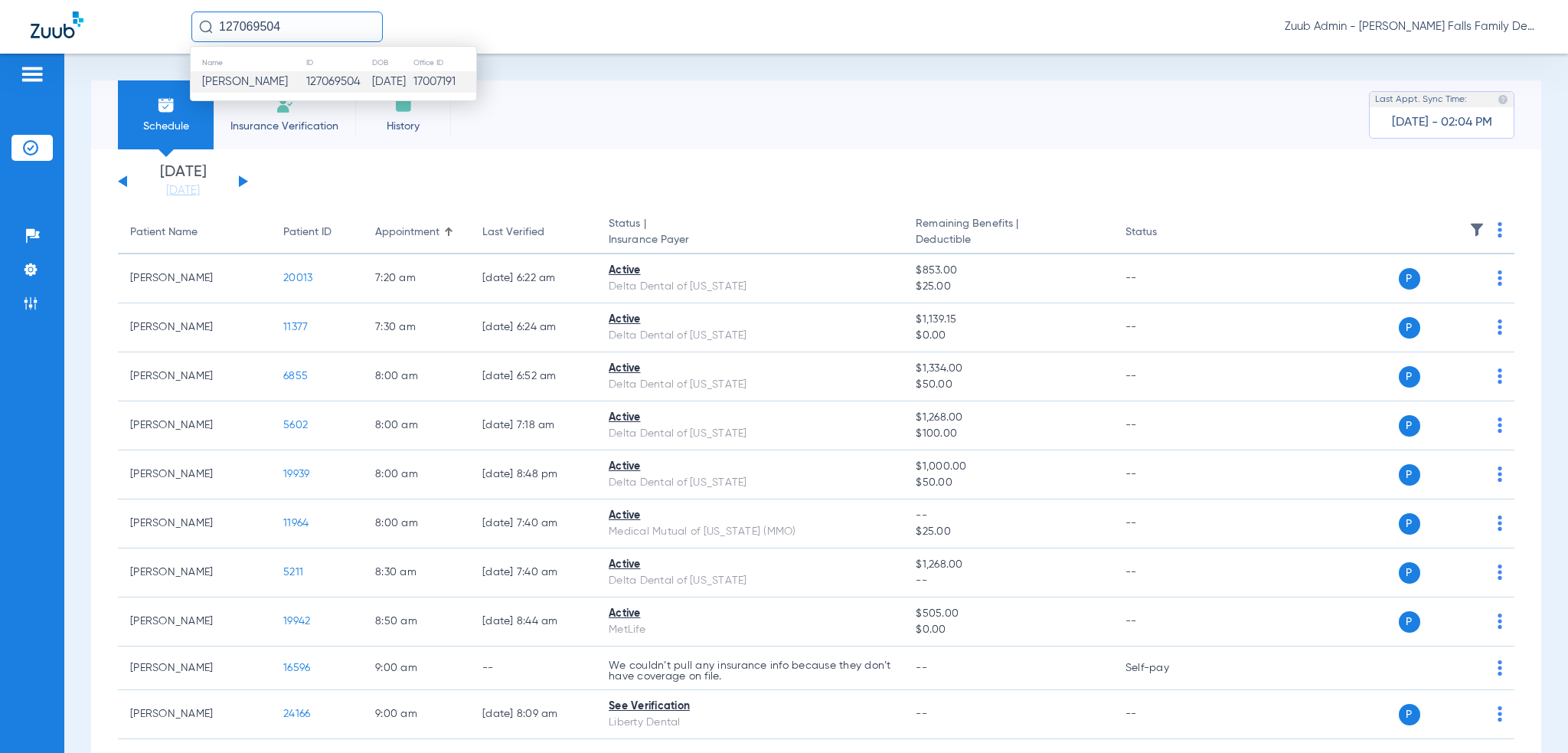
paste input "5765"
type input "15765"
click at [356, 91] on td "[DATE]" at bounding box center [379, 82] width 46 height 21
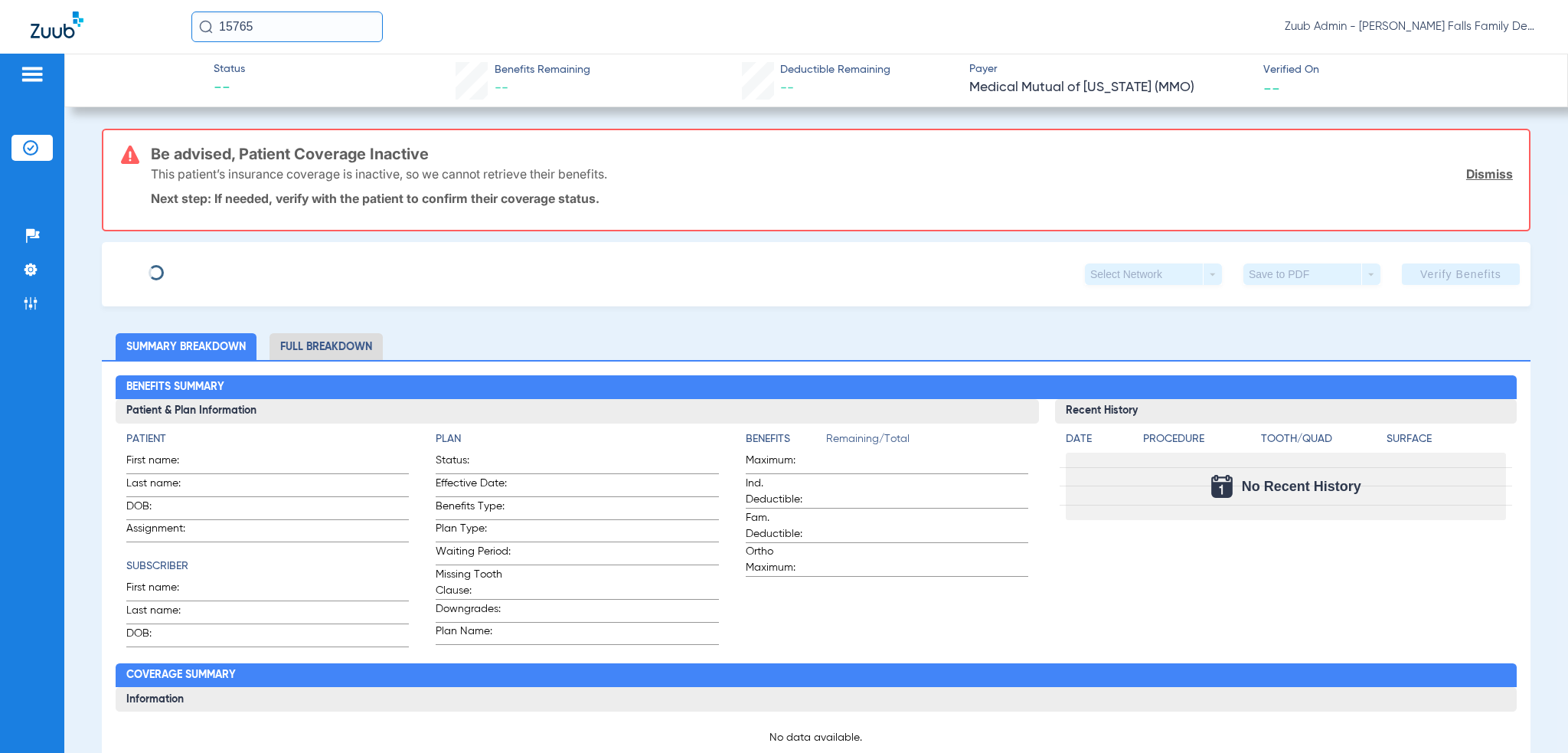
type input "[PERSON_NAME]"
type input "[DATE]"
type input "562493007547"
type input "418470188"
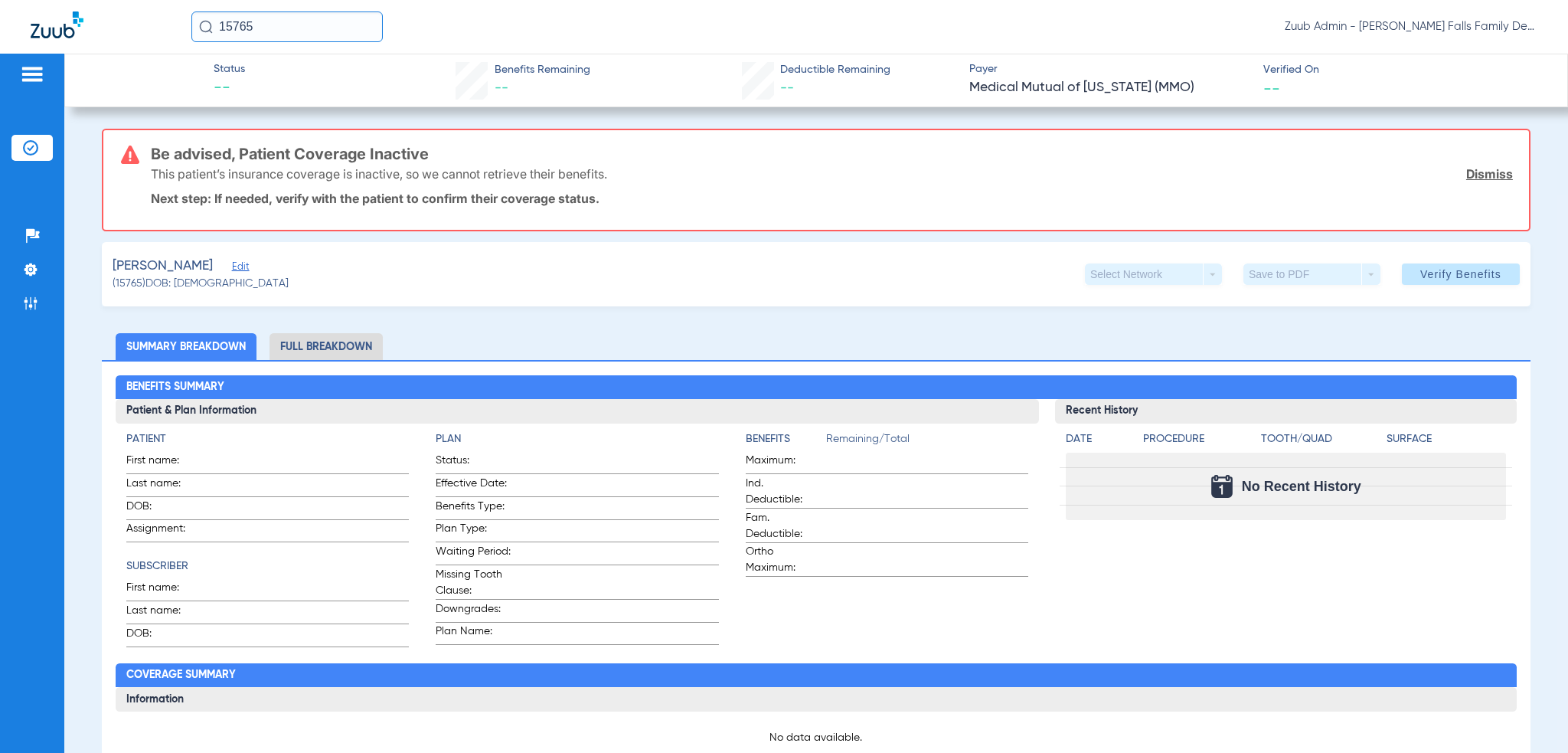
click at [240, 266] on span "Edit" at bounding box center [239, 268] width 14 height 15
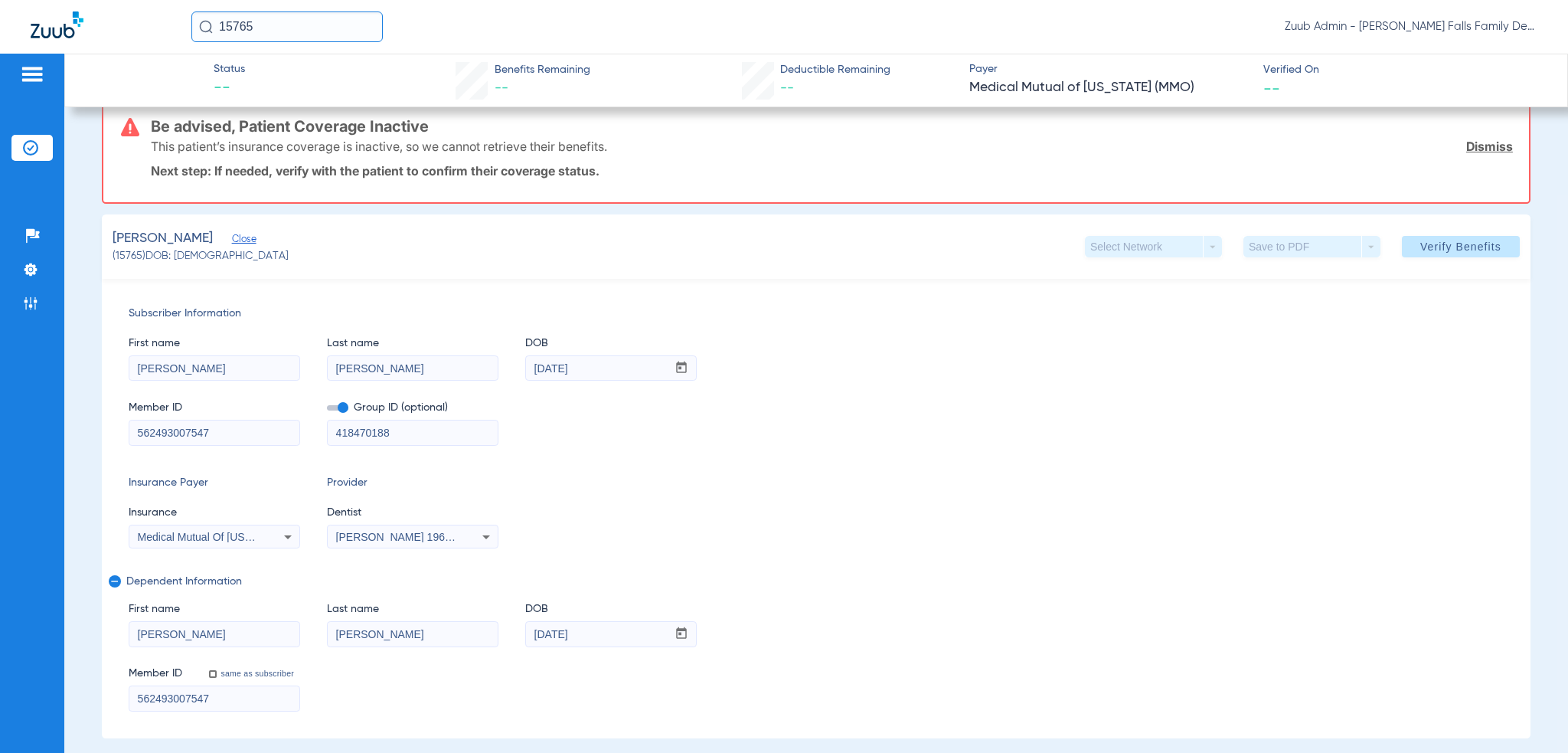
scroll to position [77, 0]
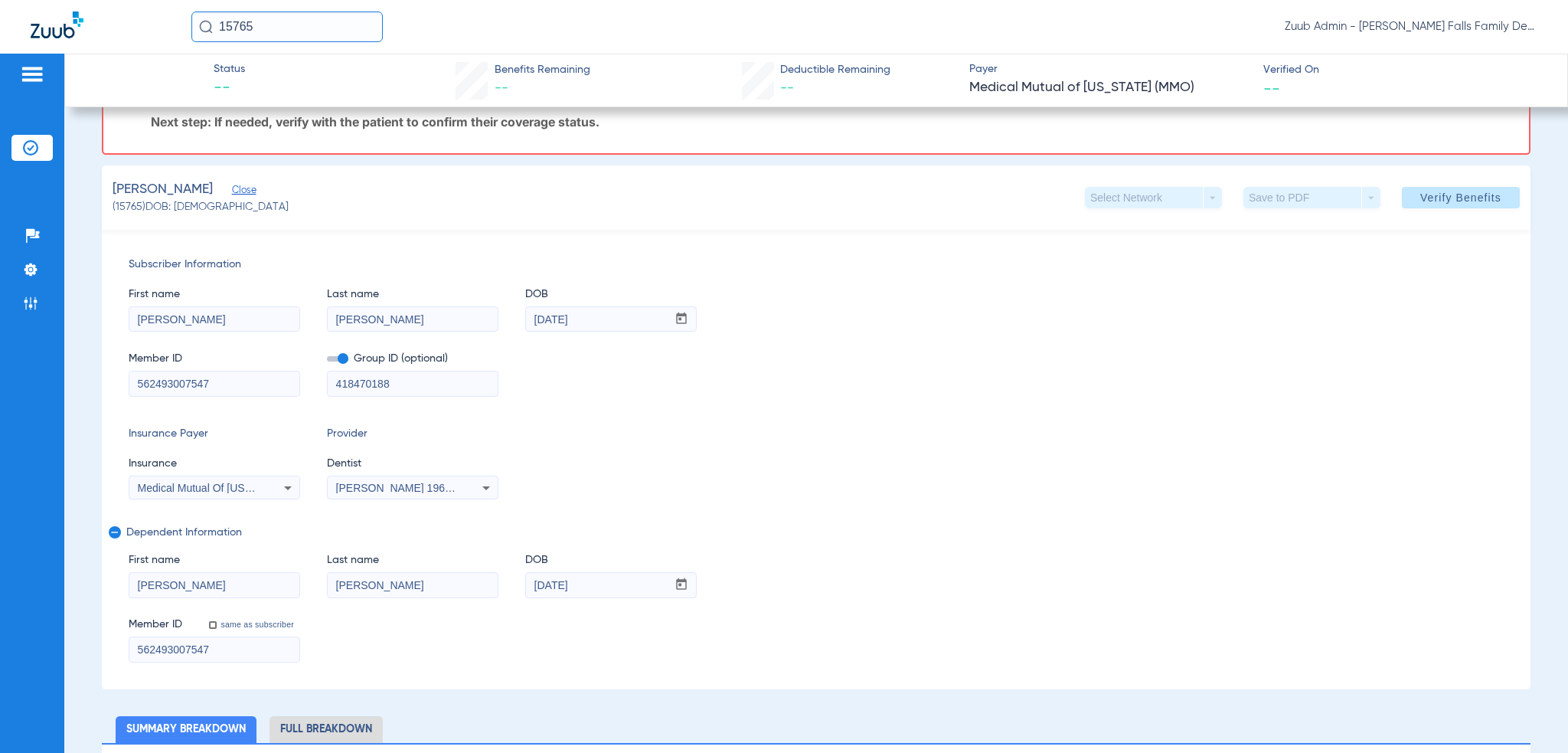
click at [245, 627] on label "same as subscriber" at bounding box center [257, 624] width 77 height 11
click at [236, 627] on input "same as subscriber" at bounding box center [221, 633] width 30 height 30
checkbox input "true"
click at [1497, 201] on span at bounding box center [1461, 197] width 118 height 37
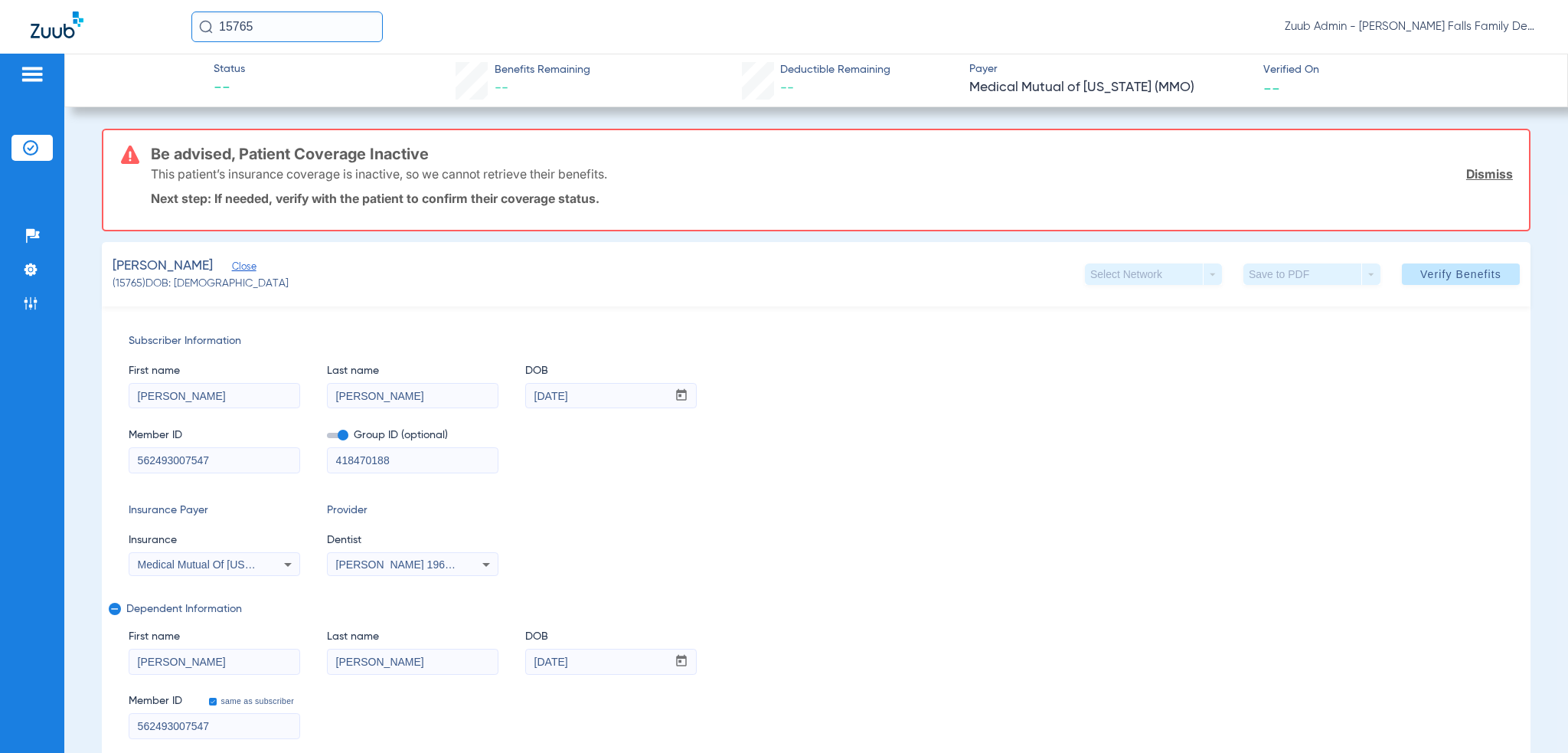
click at [308, 33] on input "15765" at bounding box center [287, 26] width 191 height 30
click at [20, 315] on ul "Help Center Settings Admin" at bounding box center [32, 277] width 42 height 109
click at [20, 309] on li "Admin" at bounding box center [32, 304] width 42 height 26
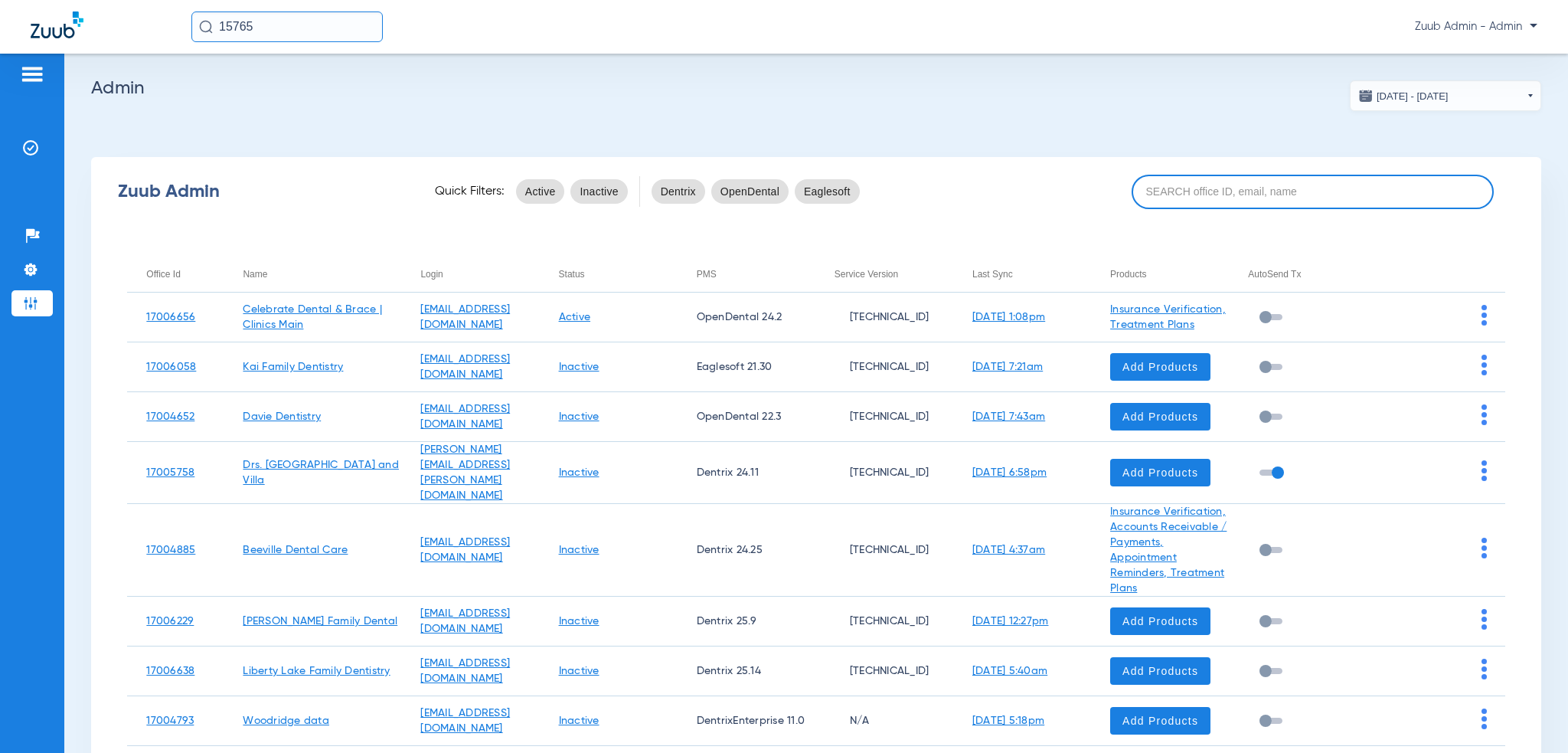
click at [1234, 203] on input at bounding box center [1313, 192] width 363 height 34
click at [1260, 191] on input at bounding box center [1313, 192] width 363 height 34
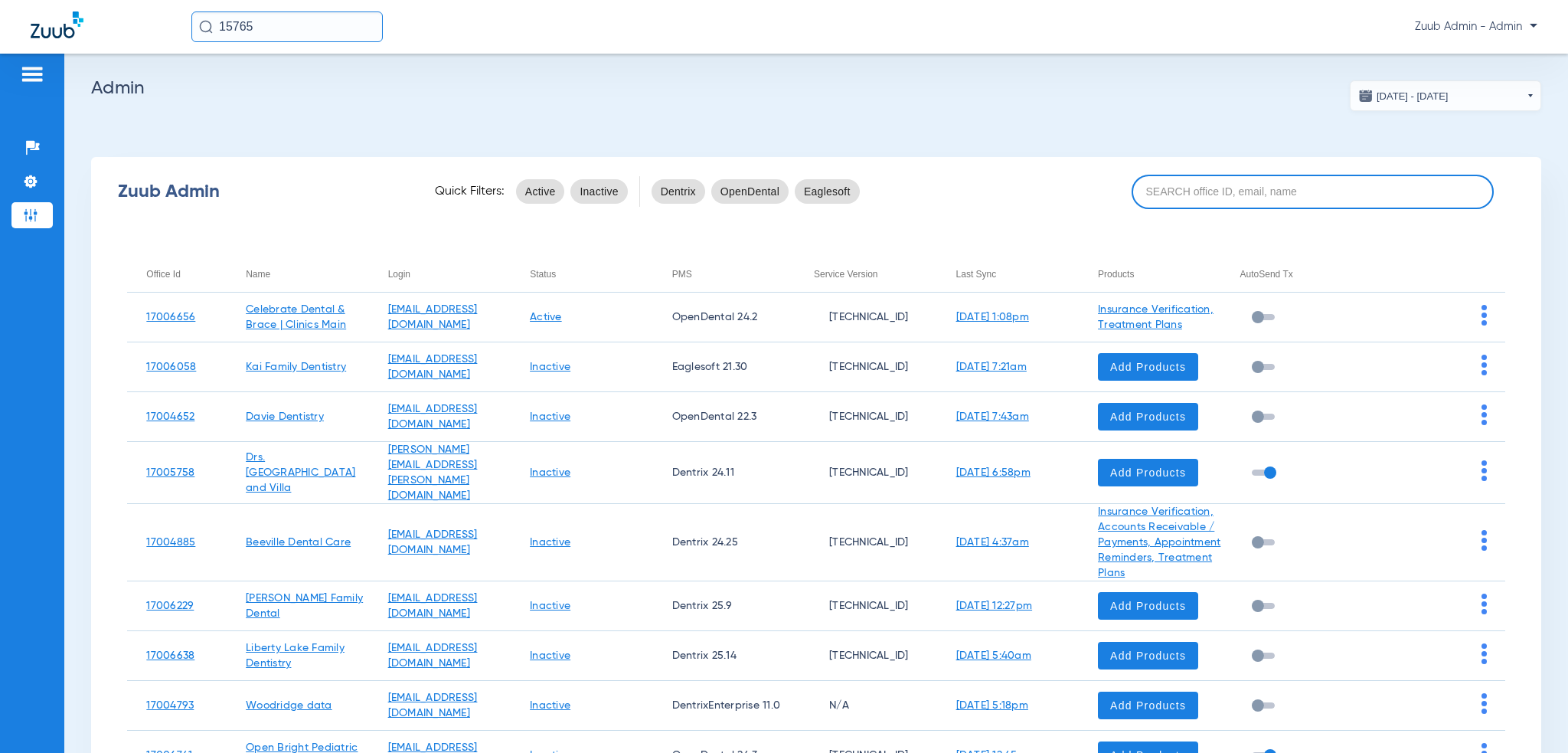
click at [1278, 181] on input at bounding box center [1313, 192] width 363 height 34
paste input "1009021829"
type input "1009021829"
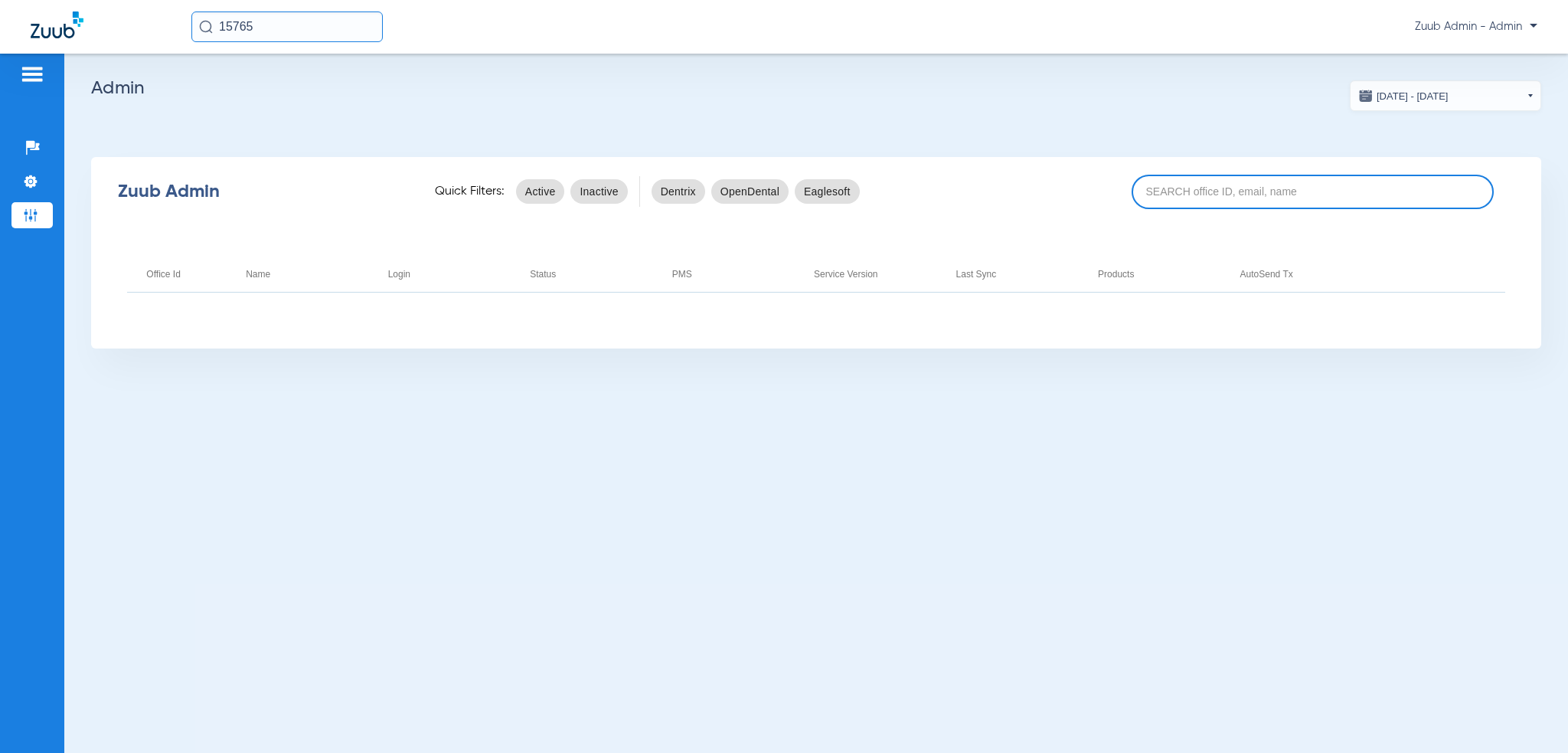
click at [1297, 149] on app-admin-dashboard "[DATE] - [DATE] [DATE] Su Mo Tu We Th Fr Sa 27 28 29 30 31 1 2 3 4 5 6 7 8 9 10…" at bounding box center [815, 214] width 1450 height 268
click at [1292, 183] on input at bounding box center [1313, 192] width 363 height 34
paste input "17007141"
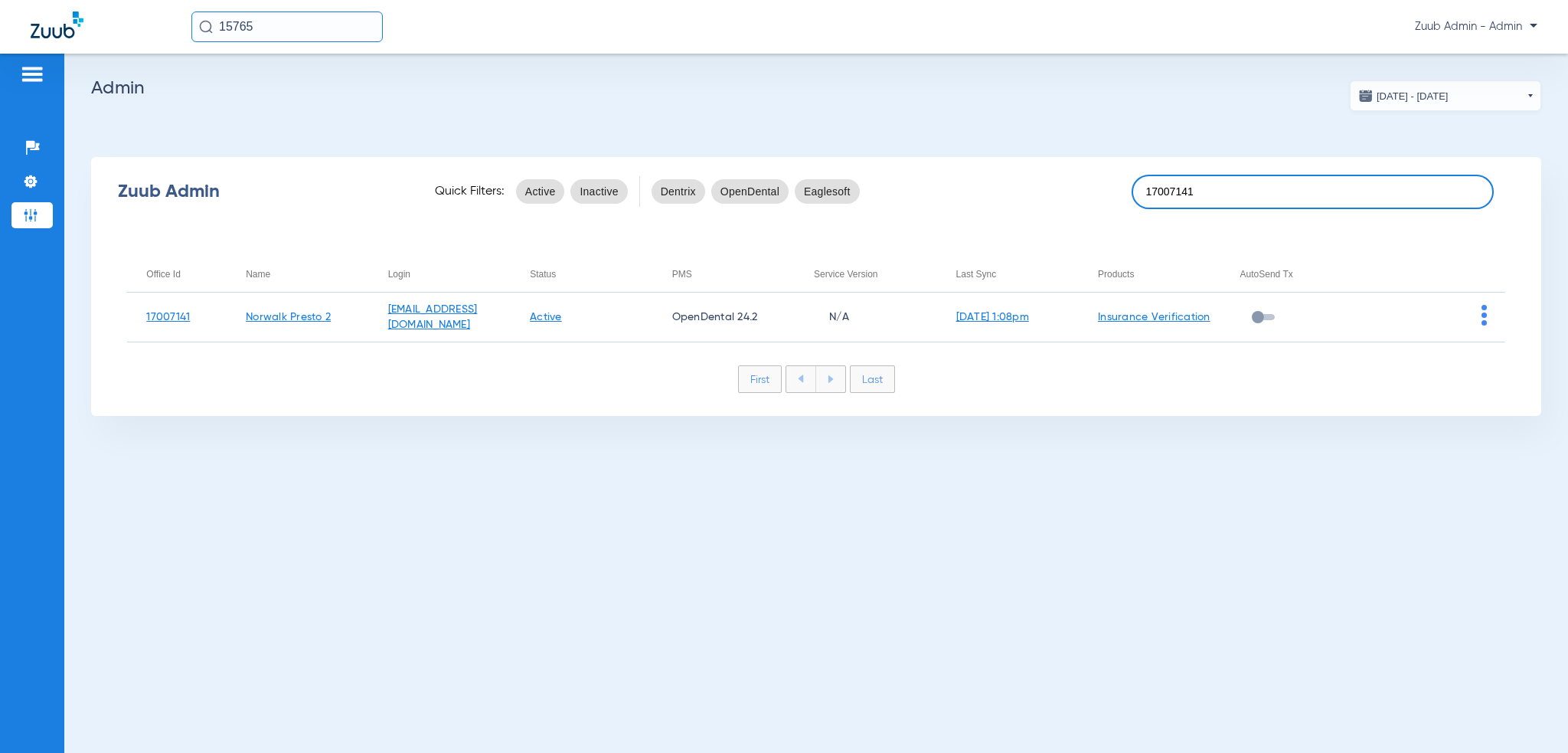
click at [1279, 200] on input "17007141" at bounding box center [1313, 192] width 363 height 34
click at [1364, 195] on input "17007141" at bounding box center [1313, 192] width 363 height 34
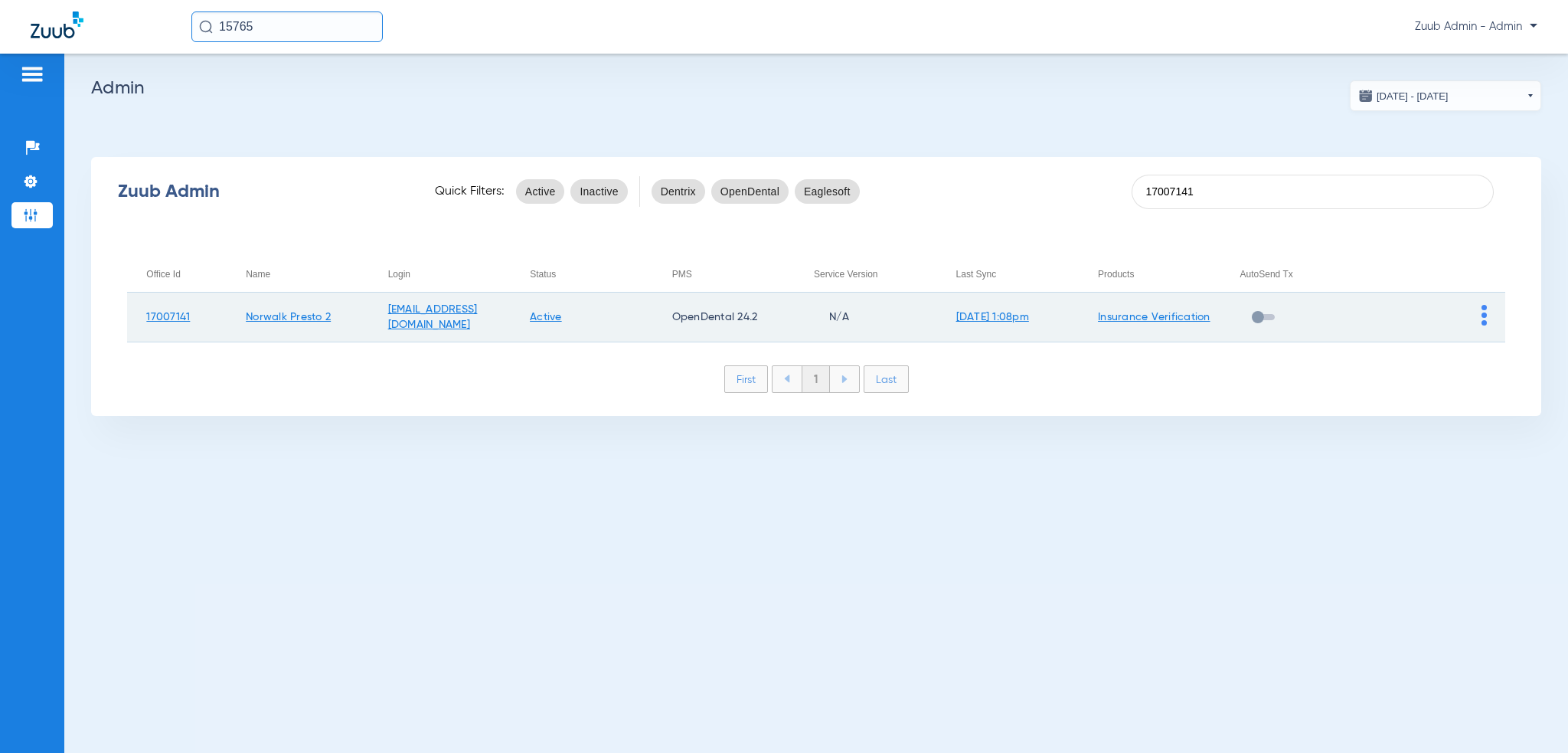
type input "17007141"
click at [1482, 308] on img at bounding box center [1484, 314] width 6 height 20
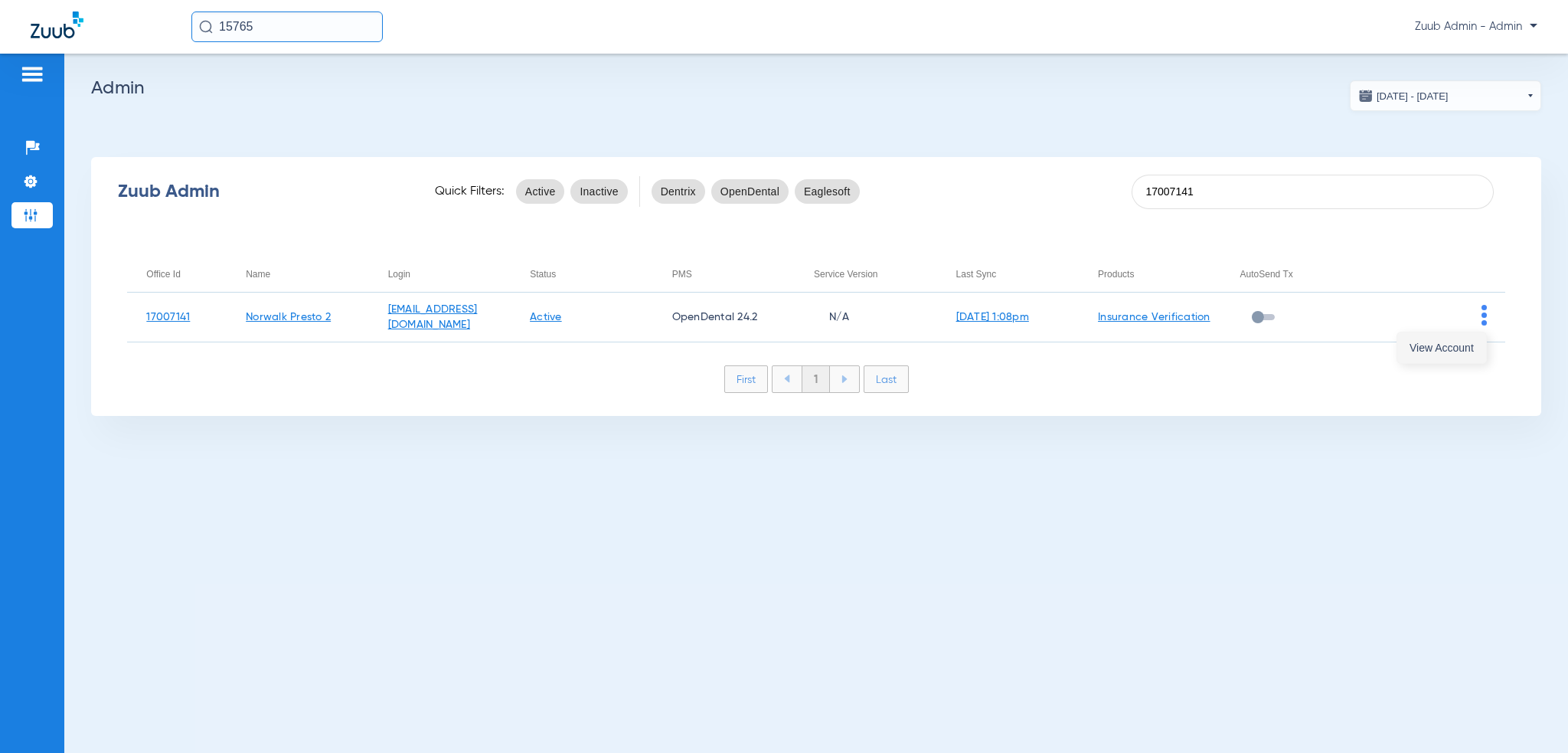
click at [1471, 335] on button "View Account" at bounding box center [1441, 347] width 89 height 30
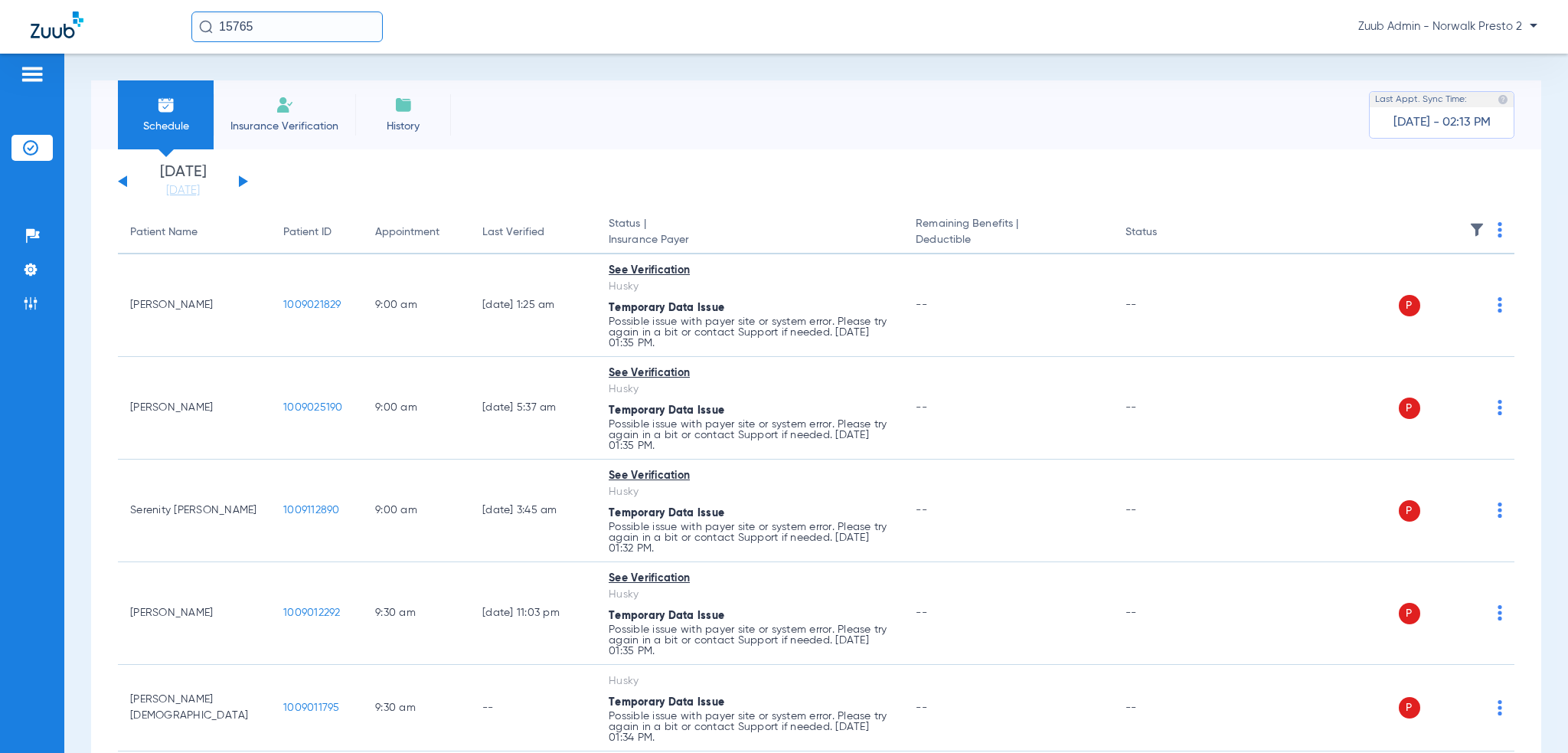
click at [294, 32] on input "15765" at bounding box center [287, 26] width 191 height 30
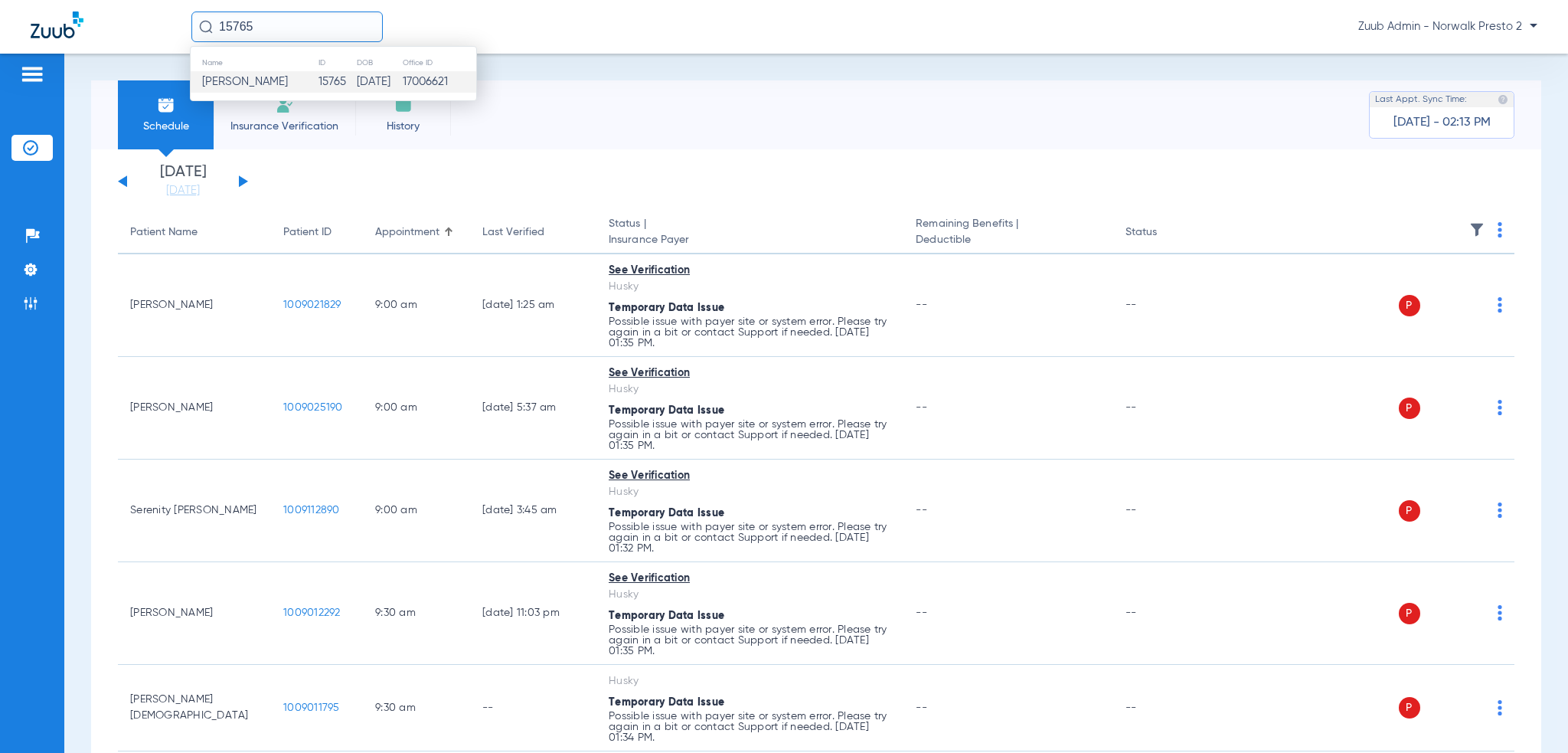
paste input "009021829"
type input "1009021829"
click at [303, 83] on td "1009021829" at bounding box center [337, 82] width 69 height 21
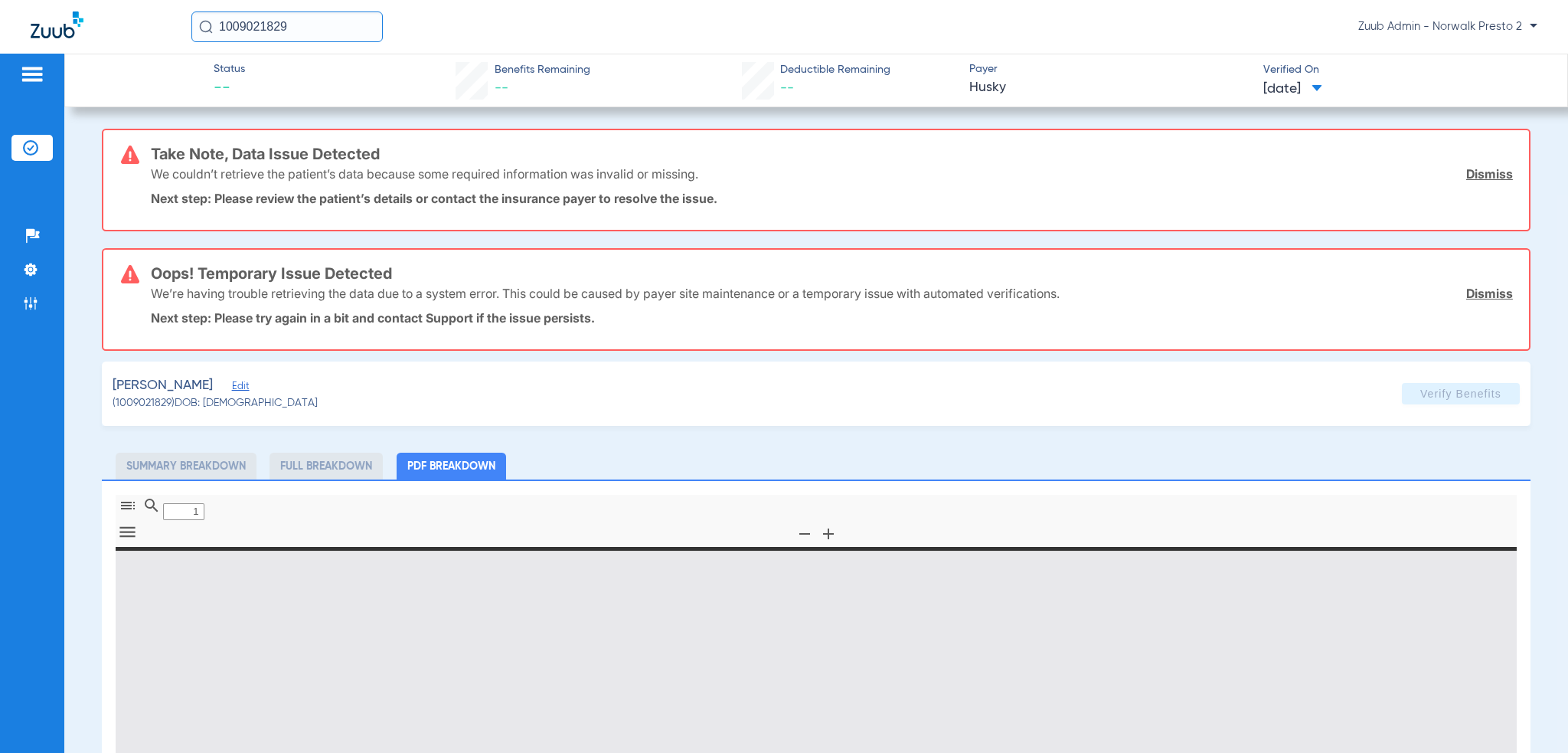
type input "0"
select select "page-width"
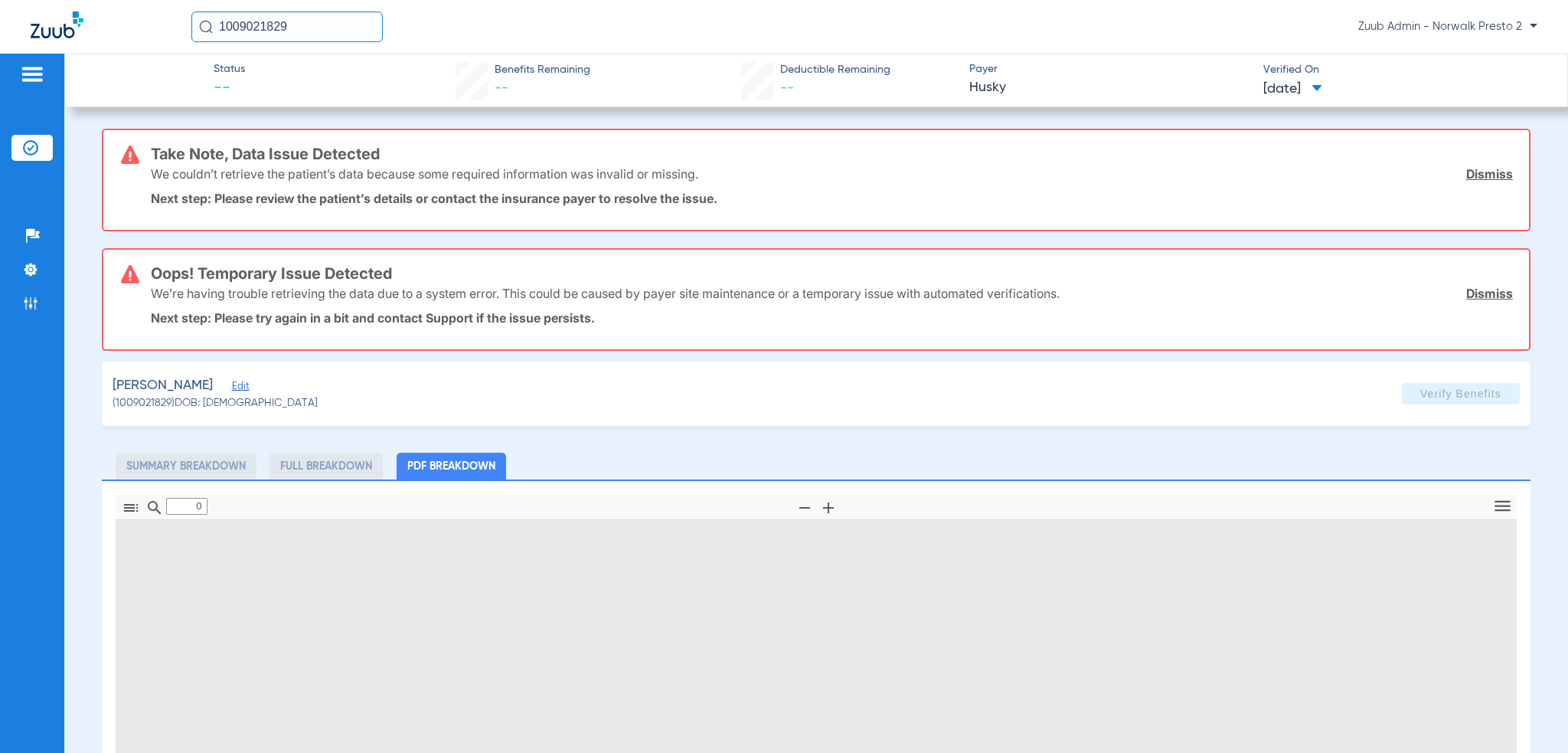
type input "1"
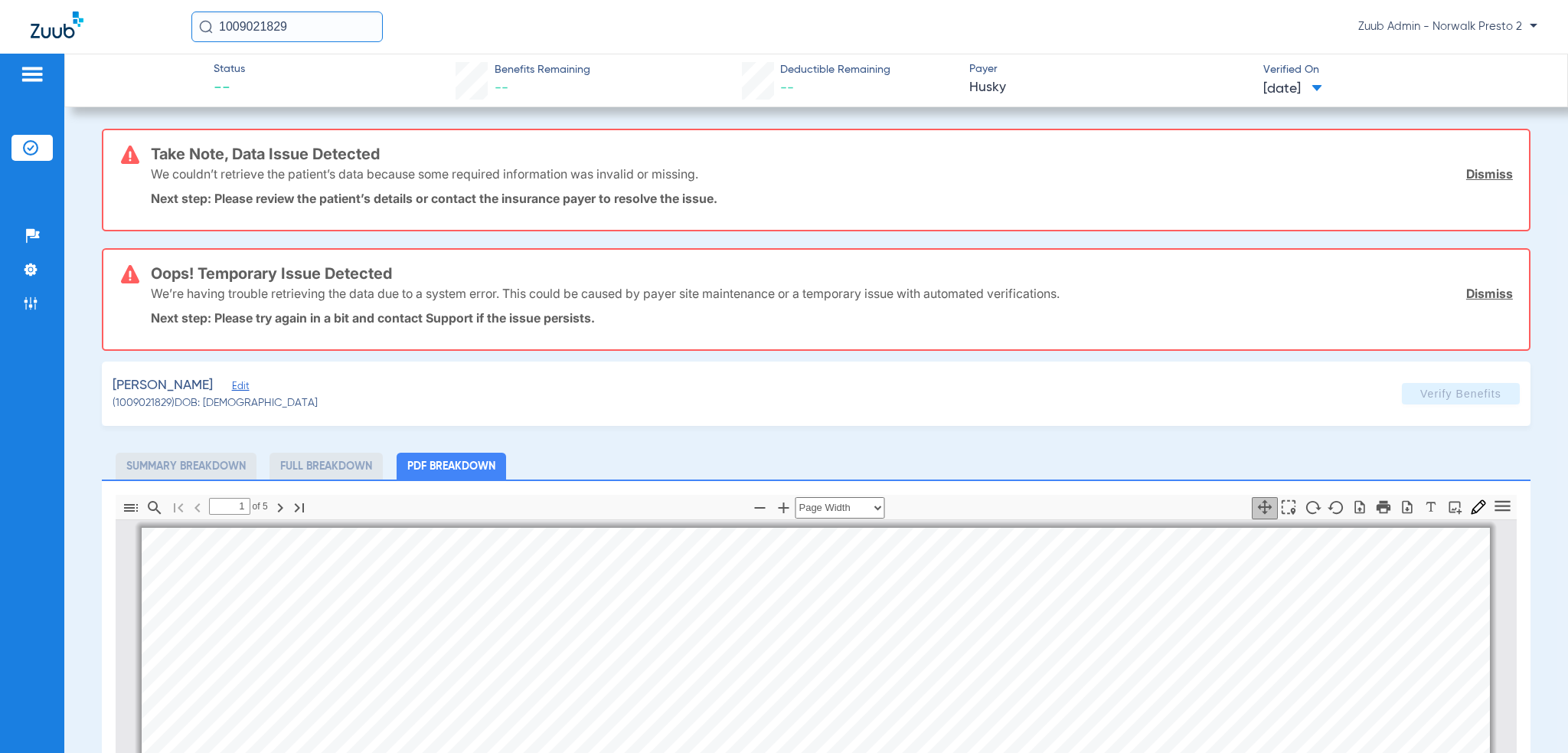
select select "page-width"
